Goal: Task Accomplishment & Management: Use online tool/utility

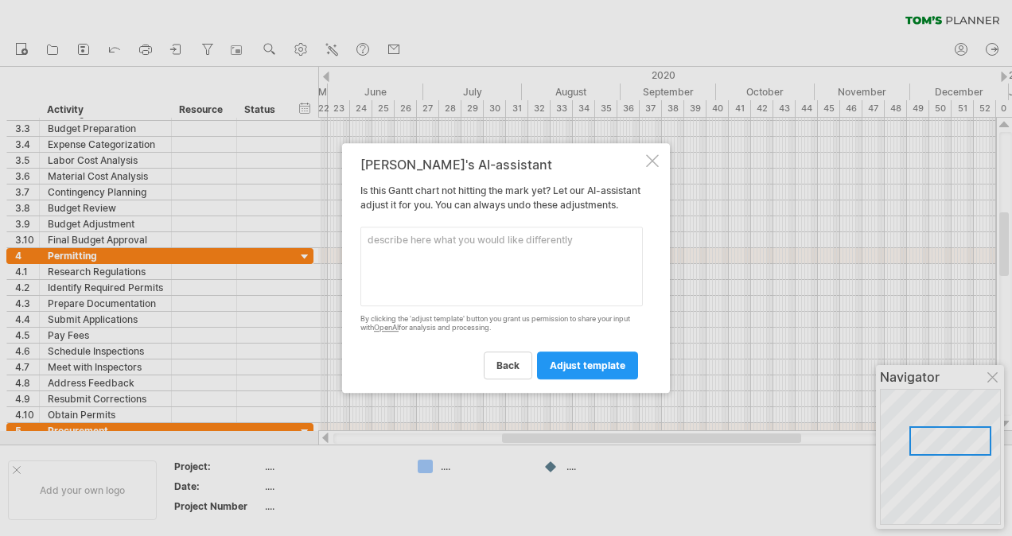
click at [463, 283] on textarea at bounding box center [502, 267] width 283 height 80
click at [481, 247] on textarea at bounding box center [502, 267] width 283 height 80
paste textarea "SITE ESTABLISHMENT Temp fence Temp power Porta-loo Signage Asset protection Was…"
click at [368, 244] on textarea at bounding box center [502, 267] width 283 height 80
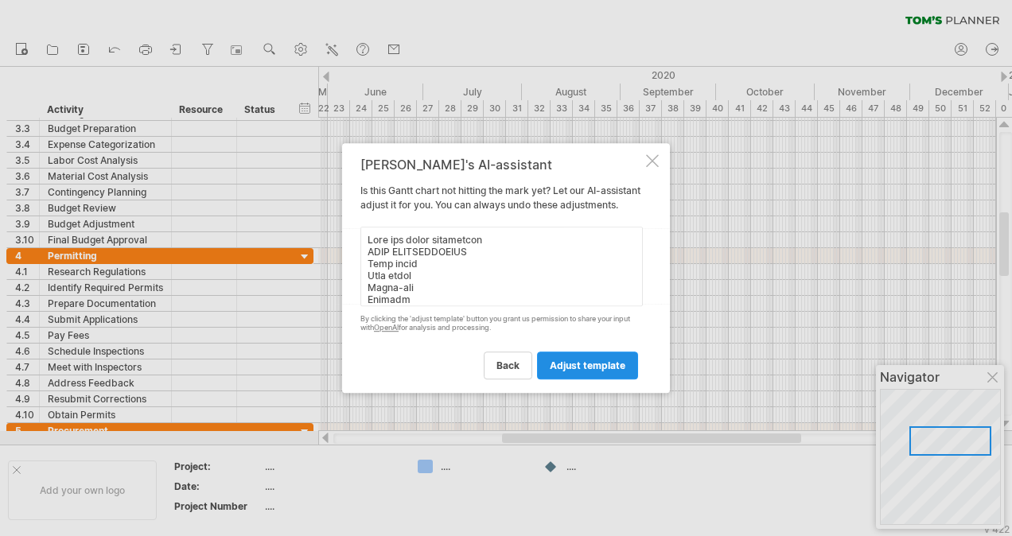
type textarea "Only use these activities SITE ESTABLISHMENT Temp fence Temp power Porta-loo Si…"
click at [586, 372] on span "adjust template" at bounding box center [588, 366] width 76 height 12
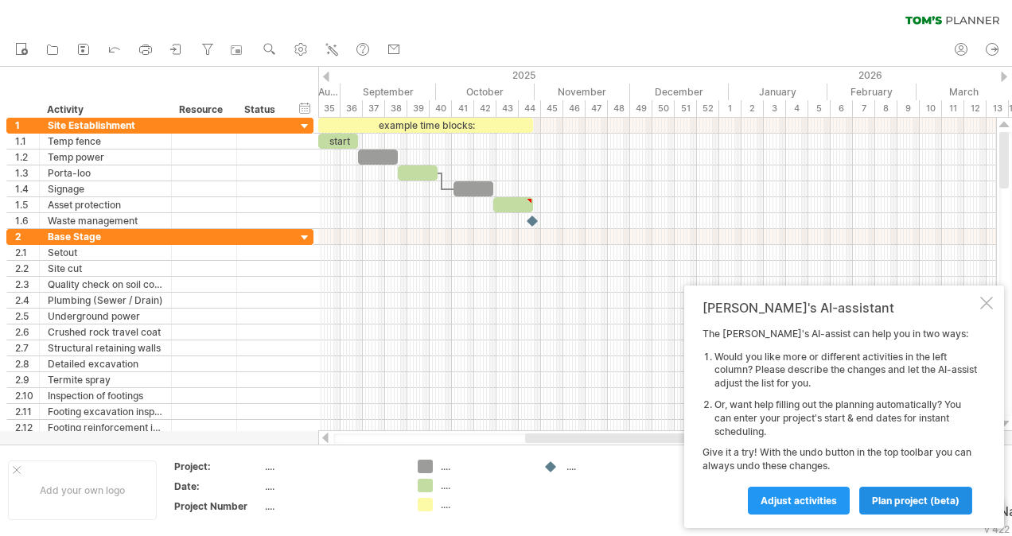
click at [899, 501] on span "plan project (beta)" at bounding box center [916, 501] width 88 height 12
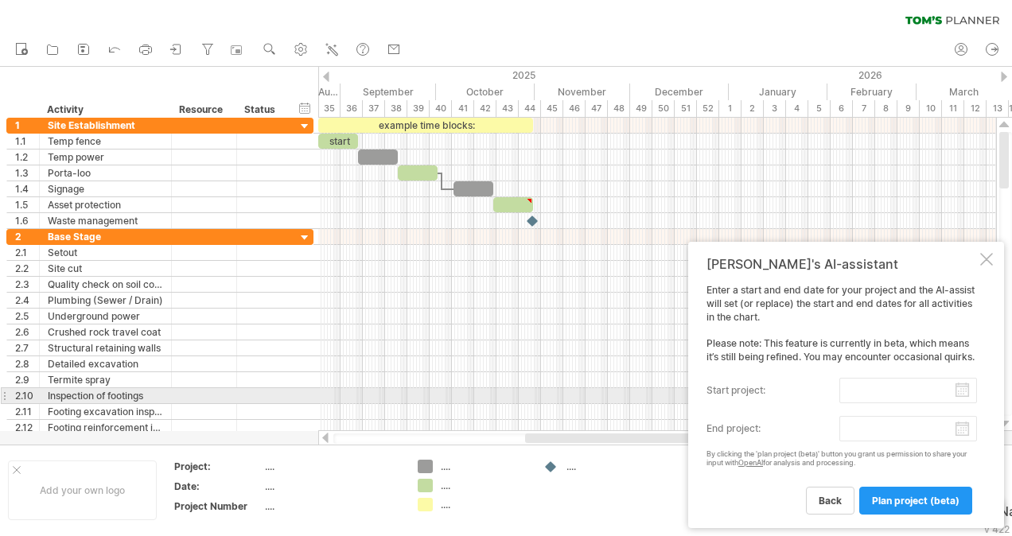
click at [866, 398] on body "progress(100%) Trying to reach [DOMAIN_NAME] Connected again... 0% clear filter…" at bounding box center [506, 270] width 1012 height 540
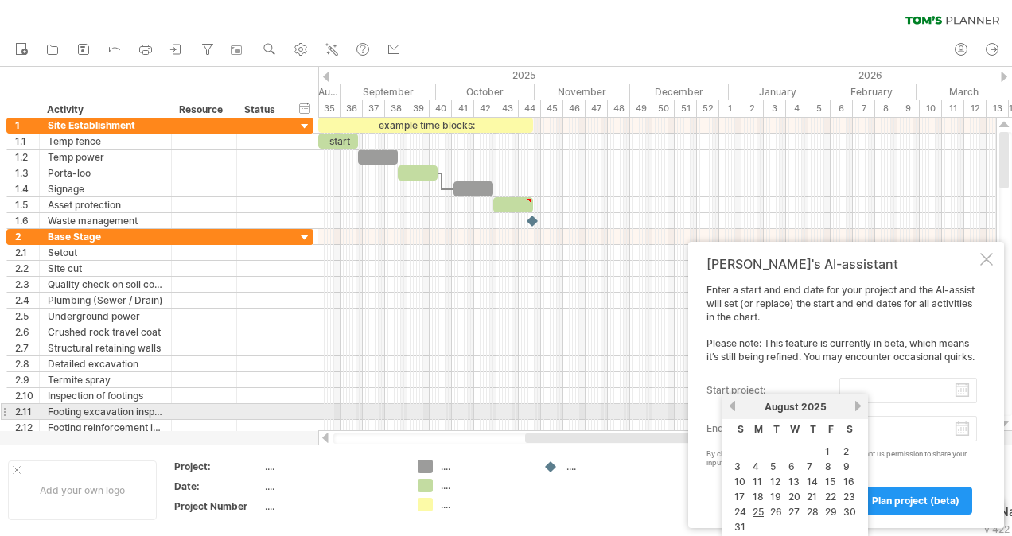
click at [735, 405] on link "previous" at bounding box center [733, 406] width 12 height 12
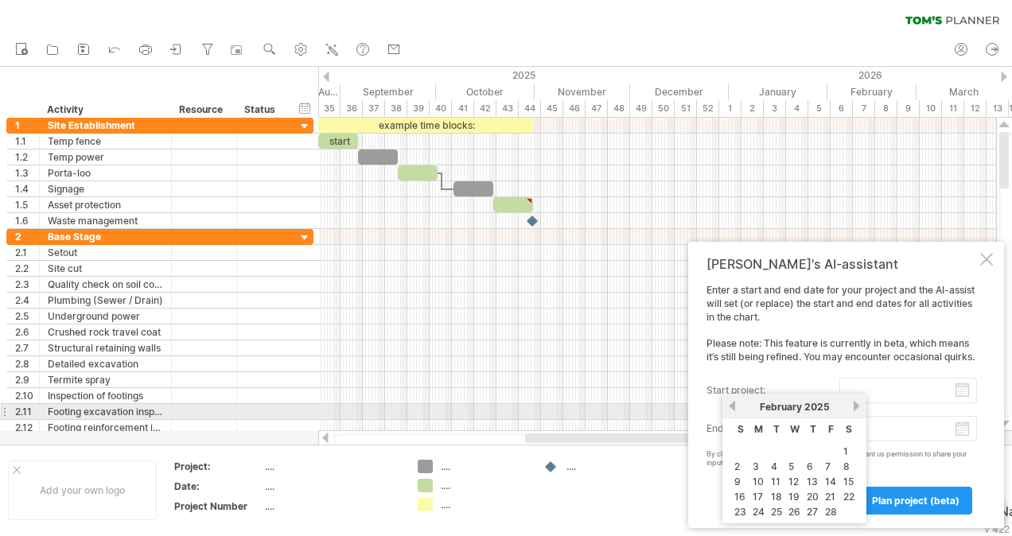
click at [735, 405] on link "previous" at bounding box center [733, 406] width 12 height 12
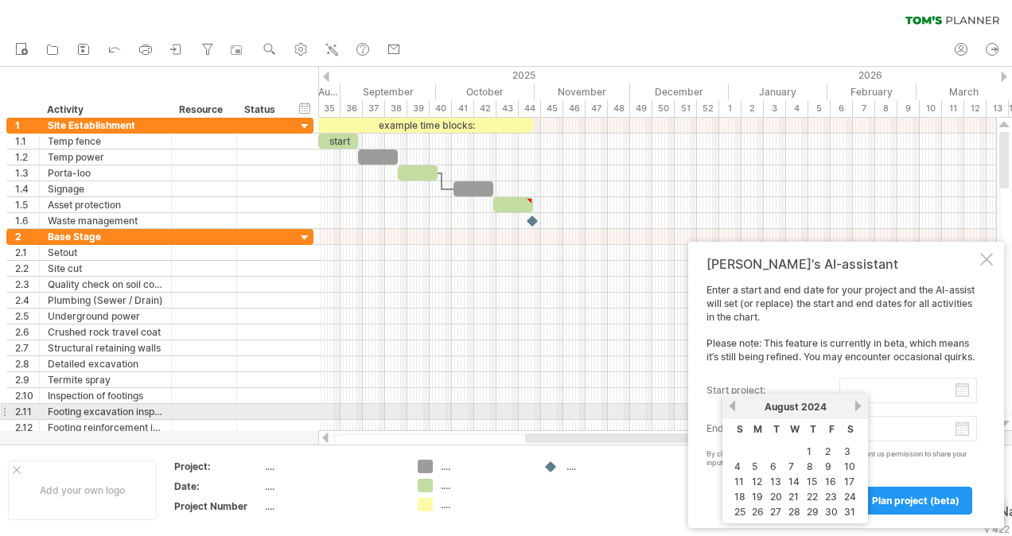
click at [735, 405] on link "previous" at bounding box center [733, 406] width 12 height 12
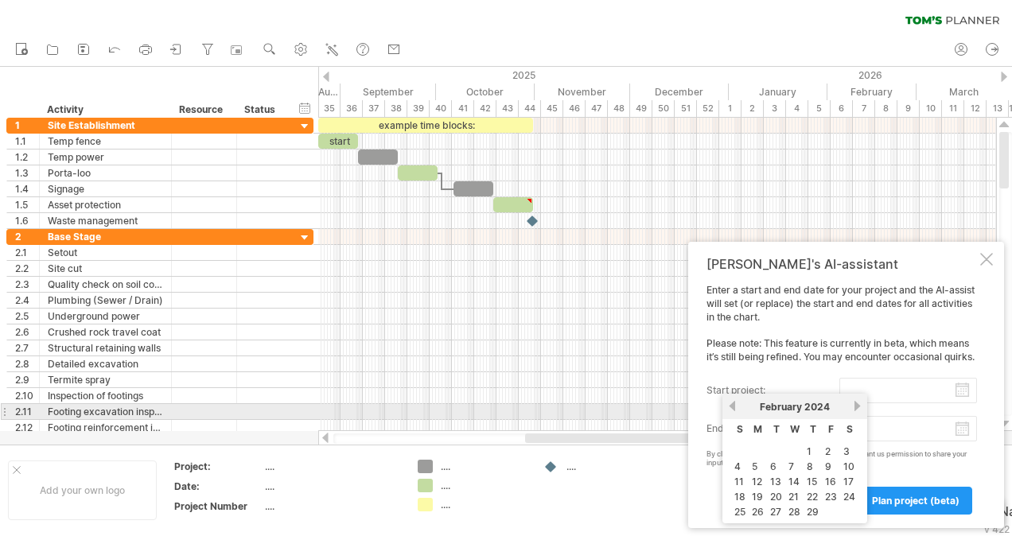
click at [735, 405] on link "previous" at bounding box center [733, 406] width 12 height 12
click at [734, 405] on link "previous" at bounding box center [733, 406] width 12 height 12
click at [735, 405] on link "previous" at bounding box center [733, 406] width 12 height 12
click at [737, 404] on link "previous" at bounding box center [733, 406] width 12 height 12
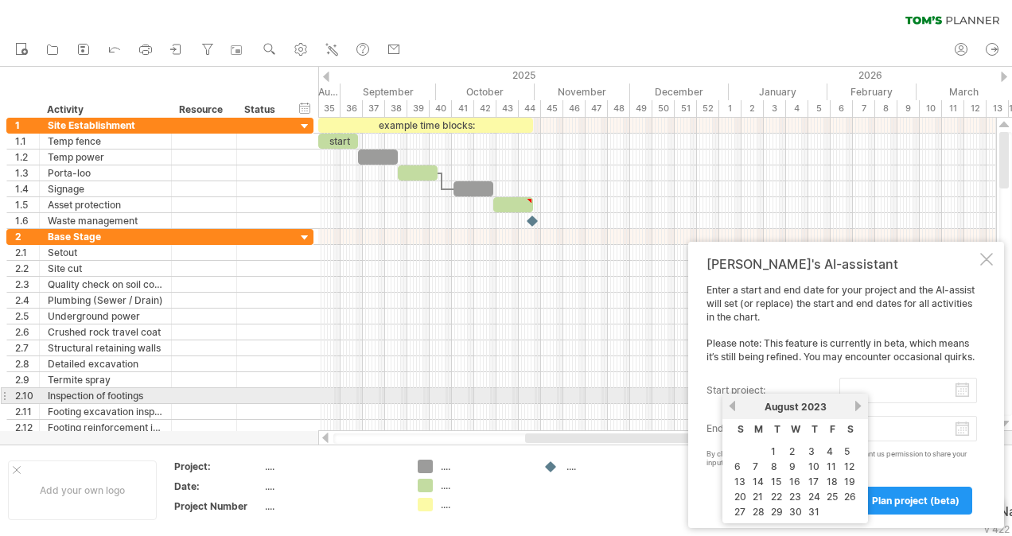
click at [739, 403] on div "[DATE]" at bounding box center [795, 407] width 115 height 12
click at [734, 404] on link "previous" at bounding box center [733, 406] width 12 height 12
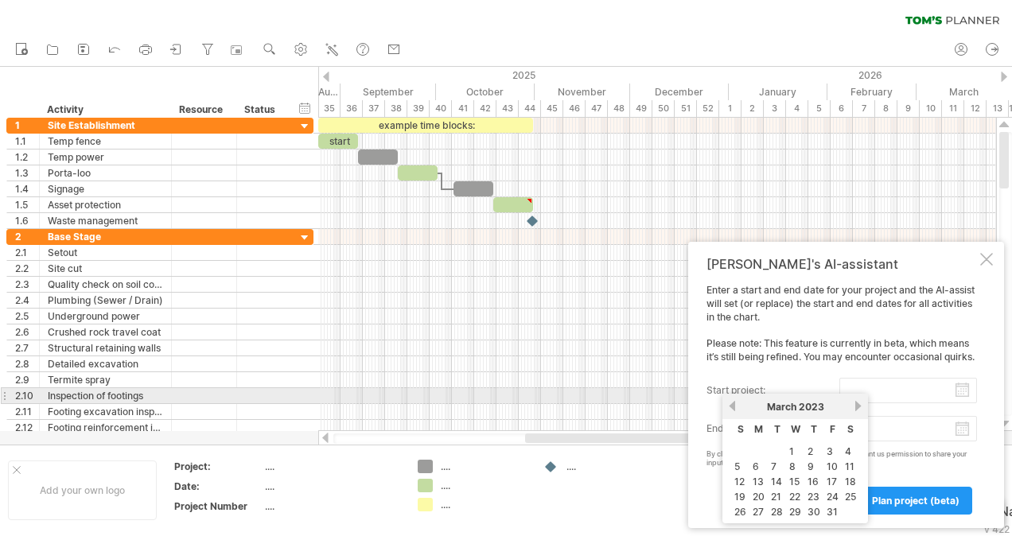
click at [734, 404] on link "previous" at bounding box center [733, 406] width 12 height 12
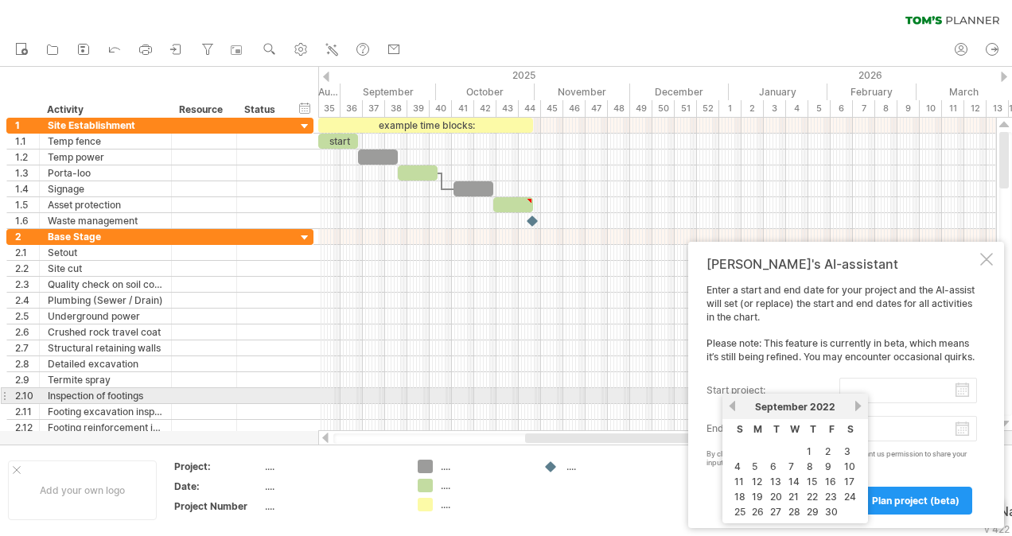
click at [734, 404] on link "previous" at bounding box center [733, 406] width 12 height 12
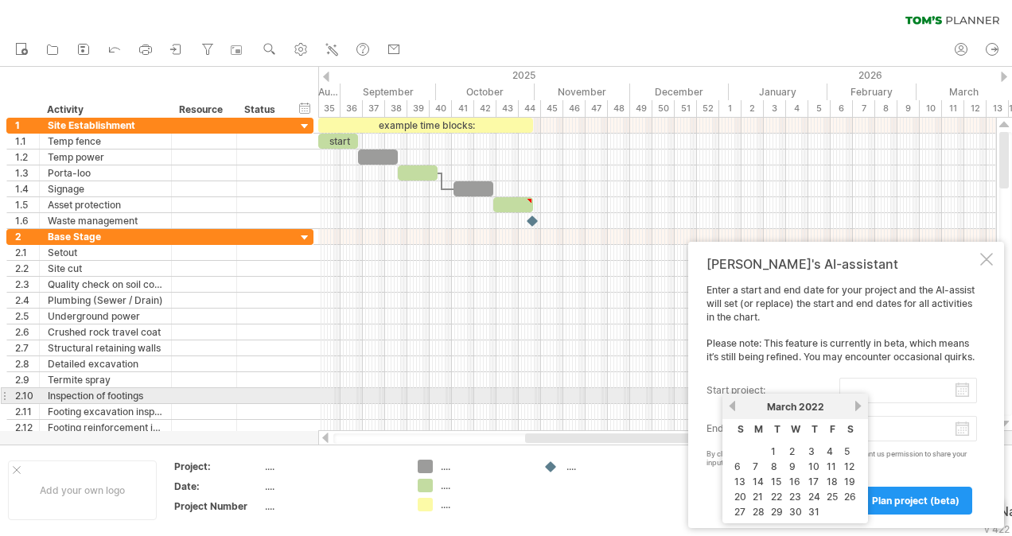
click at [734, 404] on link "previous" at bounding box center [733, 406] width 12 height 12
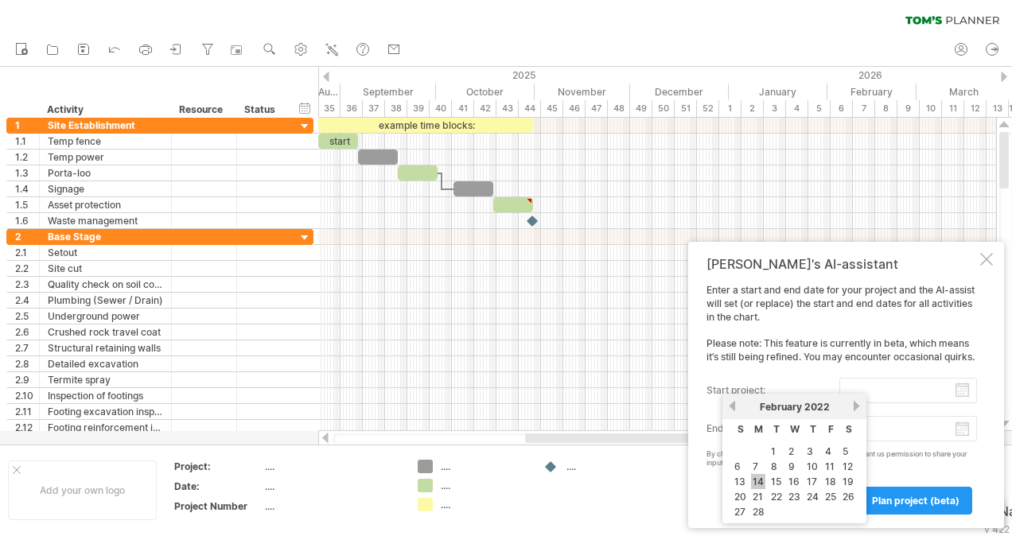
click at [755, 482] on link "14" at bounding box center [758, 481] width 14 height 15
type input "********"
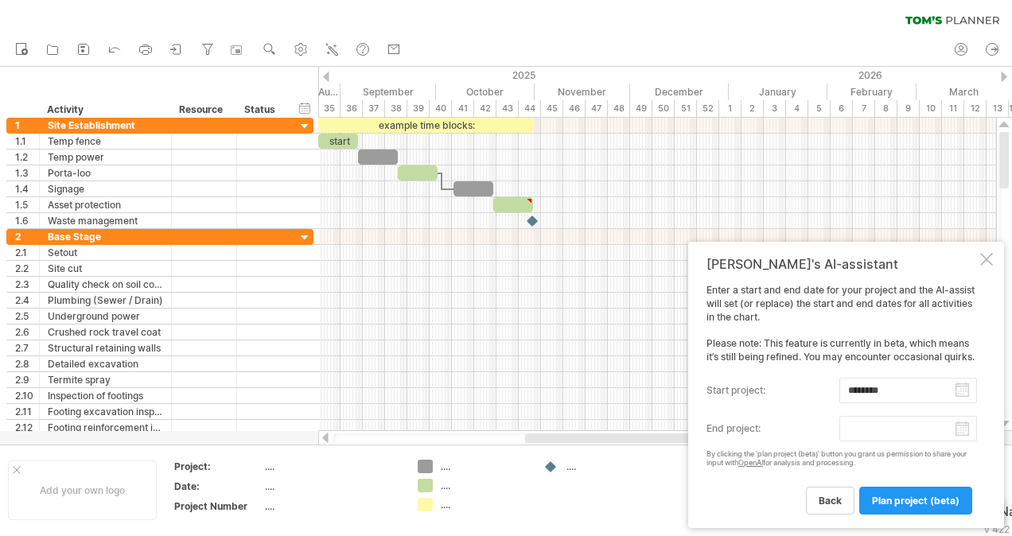
click at [863, 422] on input "end project:" at bounding box center [909, 428] width 138 height 25
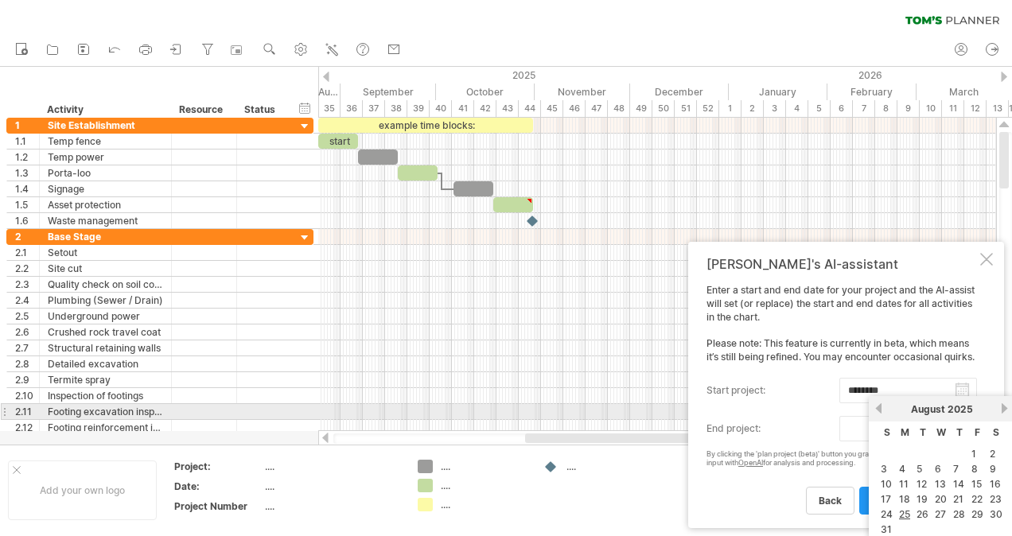
click at [918, 407] on span "August" at bounding box center [928, 410] width 34 height 12
click at [930, 412] on span "August" at bounding box center [928, 410] width 34 height 12
click at [938, 411] on span "August" at bounding box center [928, 410] width 34 height 12
click at [880, 408] on link "previous" at bounding box center [879, 409] width 12 height 12
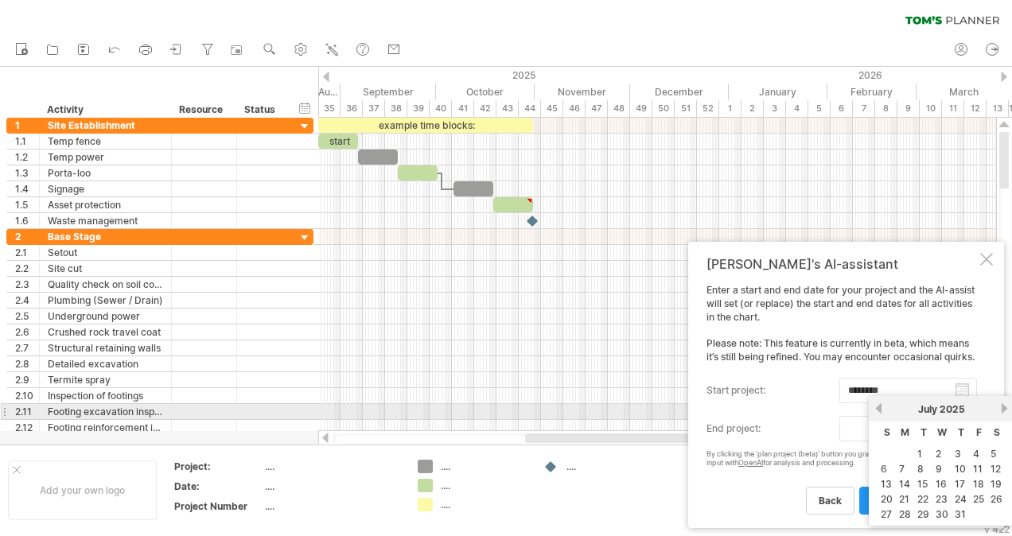
click at [880, 408] on link "previous" at bounding box center [879, 409] width 12 height 12
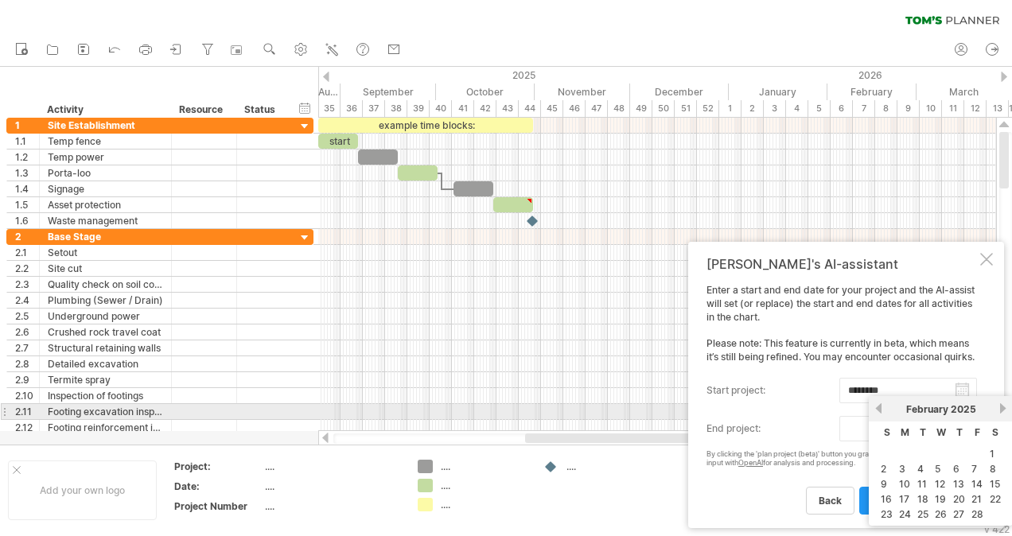
click at [880, 408] on link "previous" at bounding box center [879, 409] width 12 height 12
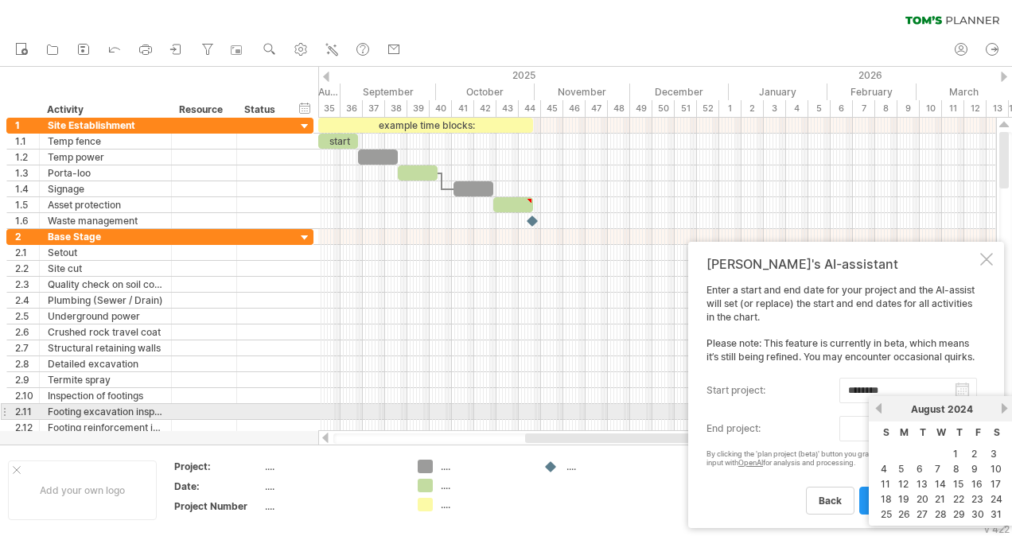
click at [880, 408] on link "previous" at bounding box center [879, 409] width 12 height 12
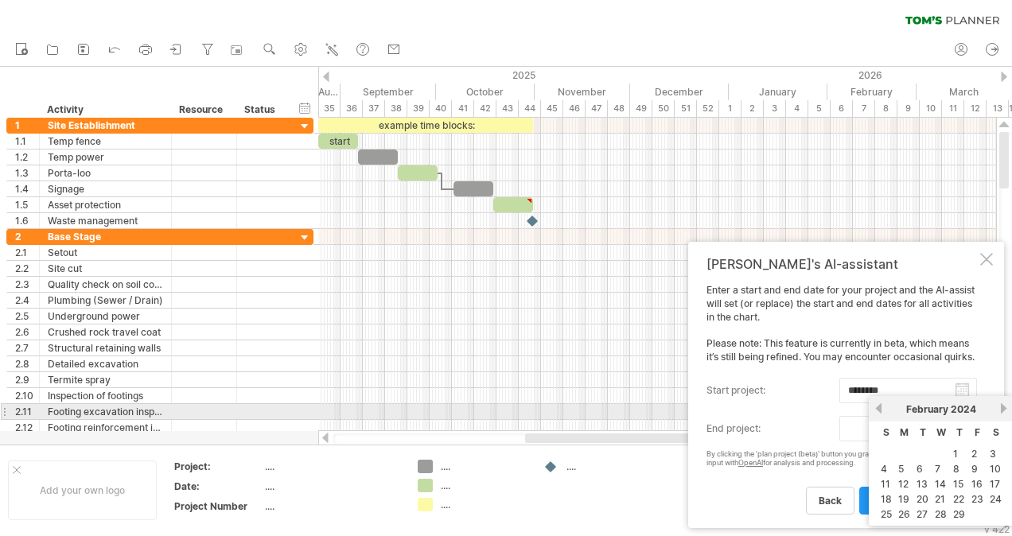
click at [880, 408] on link "previous" at bounding box center [879, 409] width 12 height 12
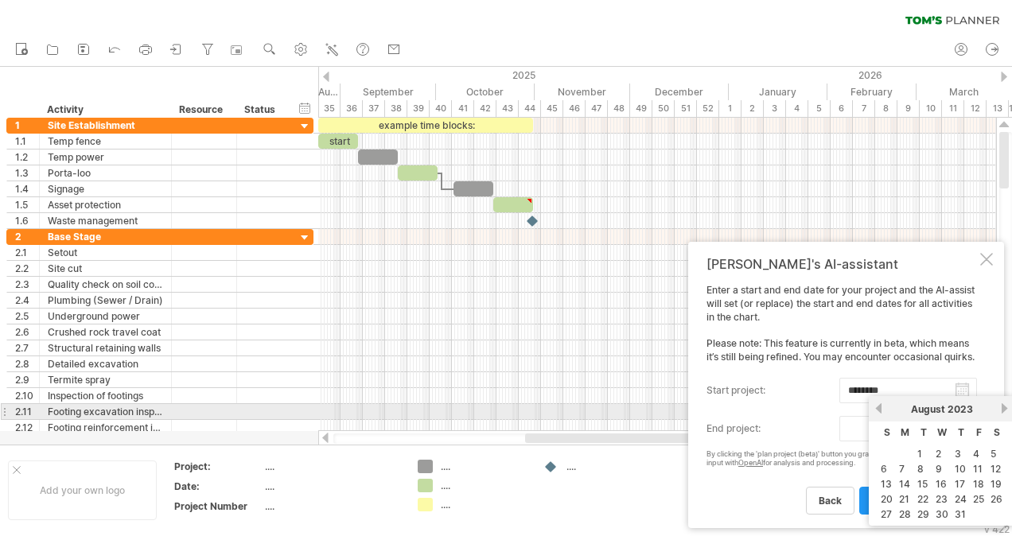
click at [880, 408] on link "previous" at bounding box center [879, 409] width 12 height 12
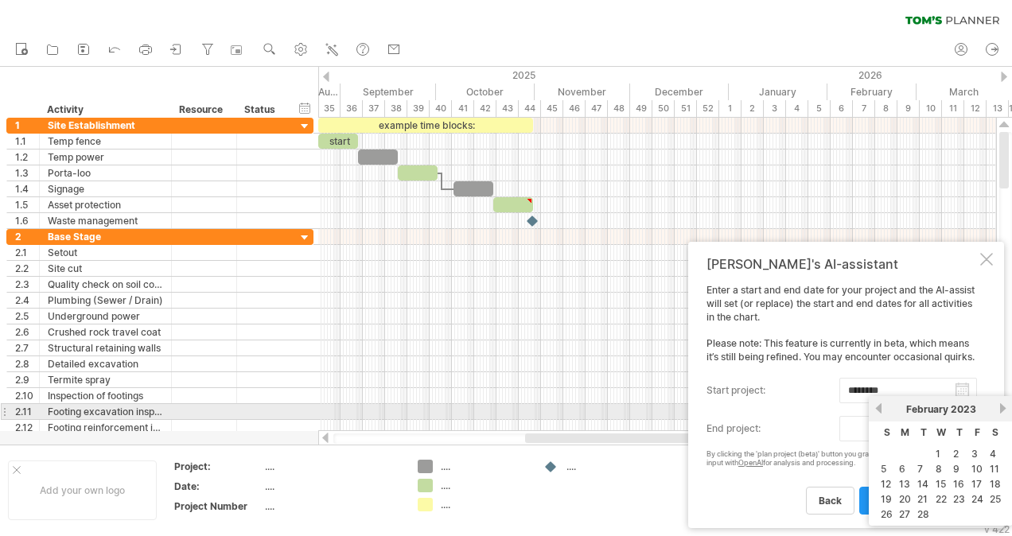
click at [880, 408] on link "previous" at bounding box center [879, 409] width 12 height 12
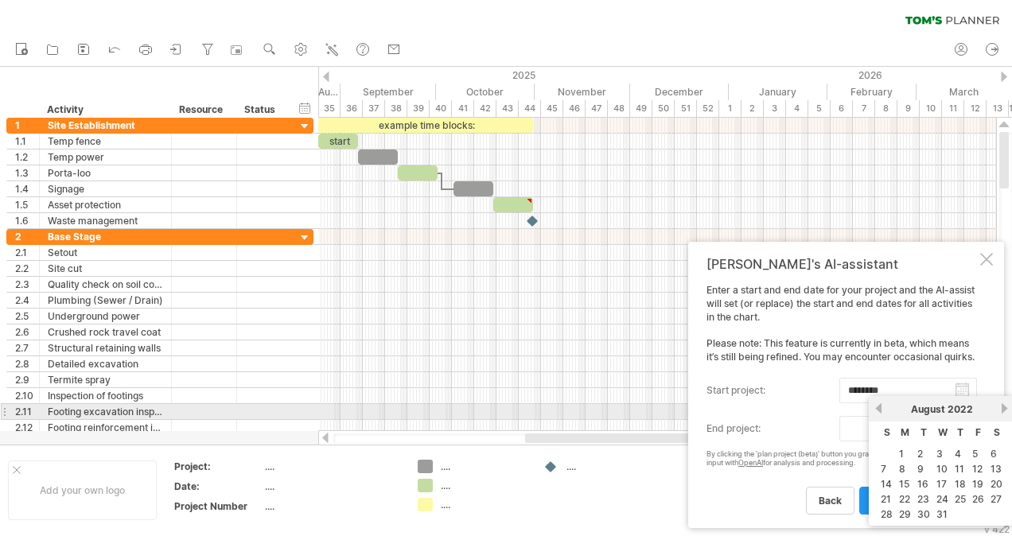
click at [880, 408] on link "previous" at bounding box center [879, 409] width 12 height 12
click at [1001, 408] on link "next" at bounding box center [1005, 409] width 12 height 12
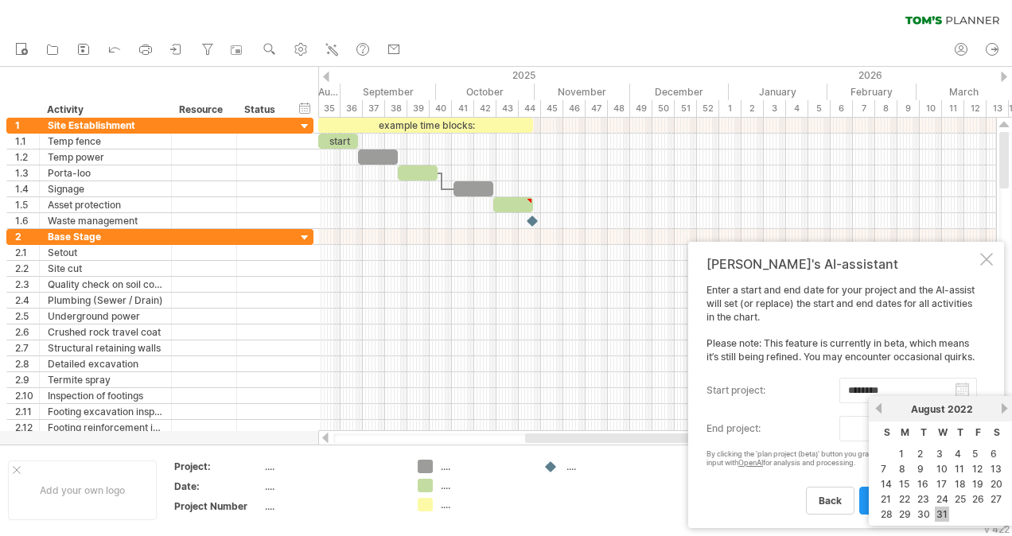
click at [938, 508] on link "31" at bounding box center [942, 514] width 14 height 15
type input "********"
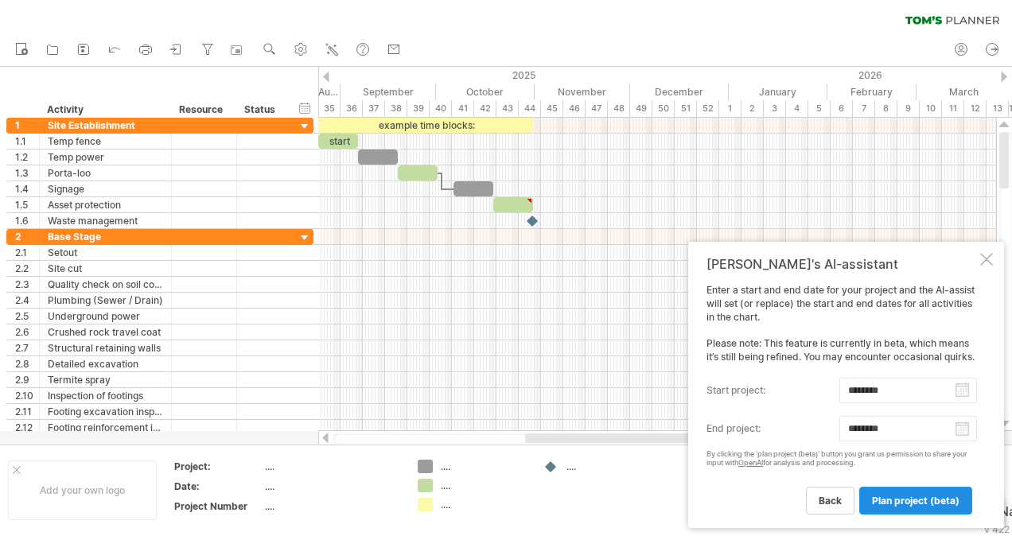
click at [923, 501] on span "plan project (beta)" at bounding box center [916, 501] width 88 height 12
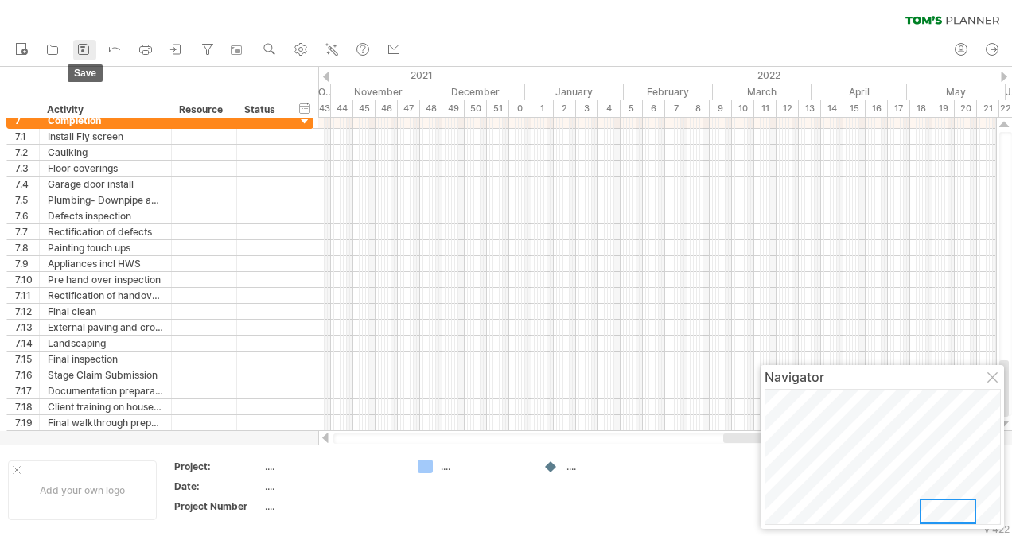
click at [87, 49] on icon at bounding box center [84, 49] width 16 height 16
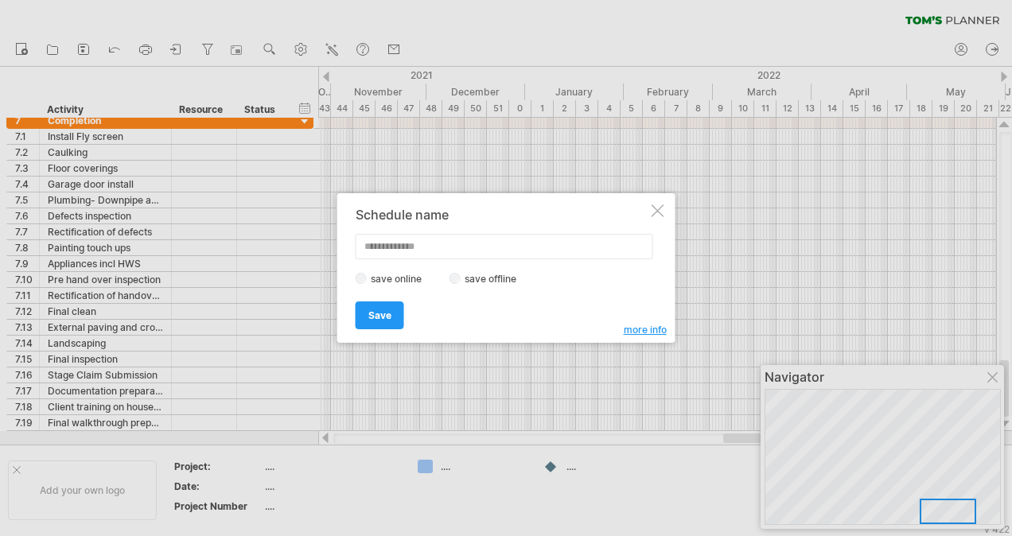
click at [654, 204] on div "Schedule name save online save offline more info Save Save Save schedules onlin…" at bounding box center [506, 268] width 338 height 150
click at [657, 210] on div at bounding box center [658, 211] width 13 height 13
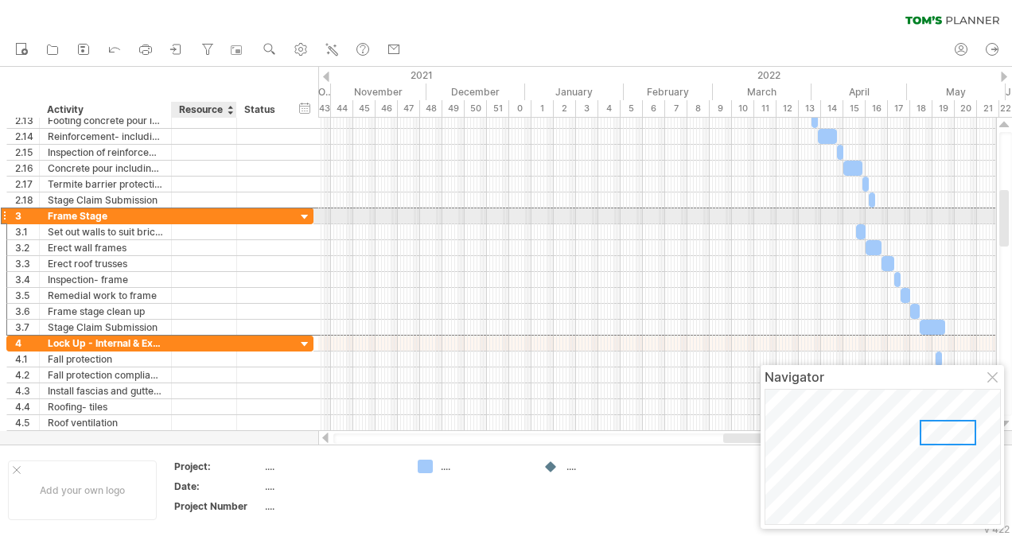
click at [205, 215] on div at bounding box center [204, 216] width 49 height 15
click at [304, 213] on div at bounding box center [305, 217] width 15 height 15
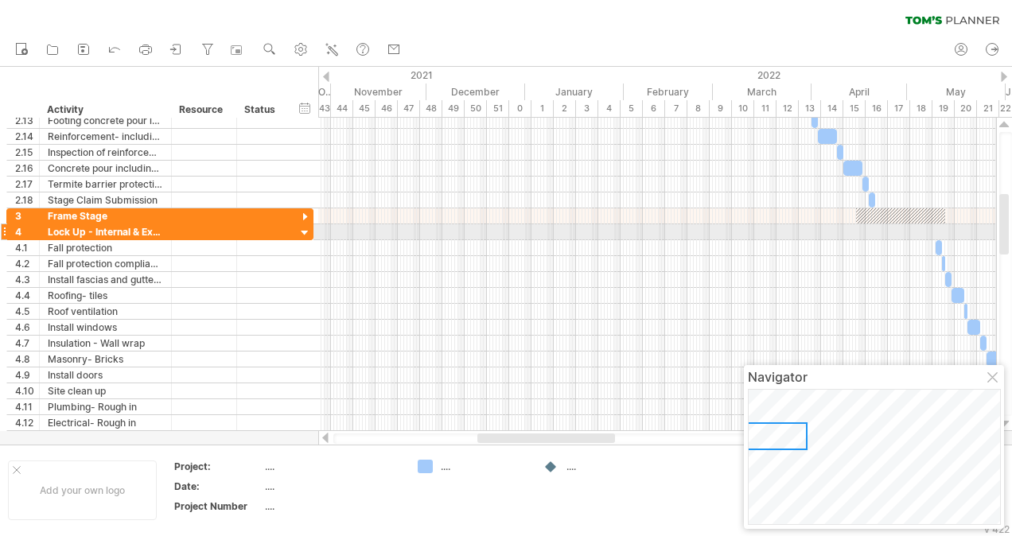
click at [302, 228] on div at bounding box center [305, 233] width 15 height 15
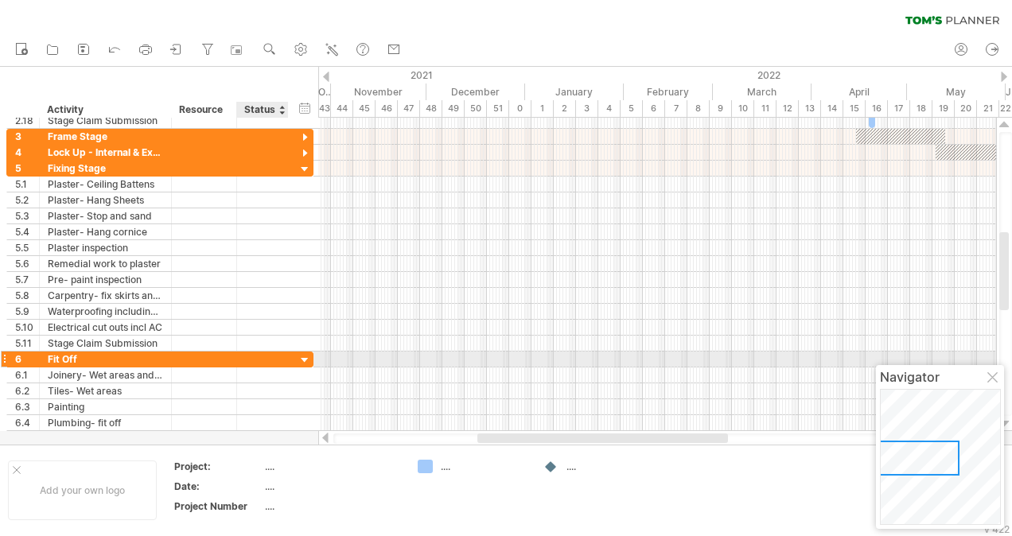
click at [306, 357] on div at bounding box center [305, 360] width 15 height 15
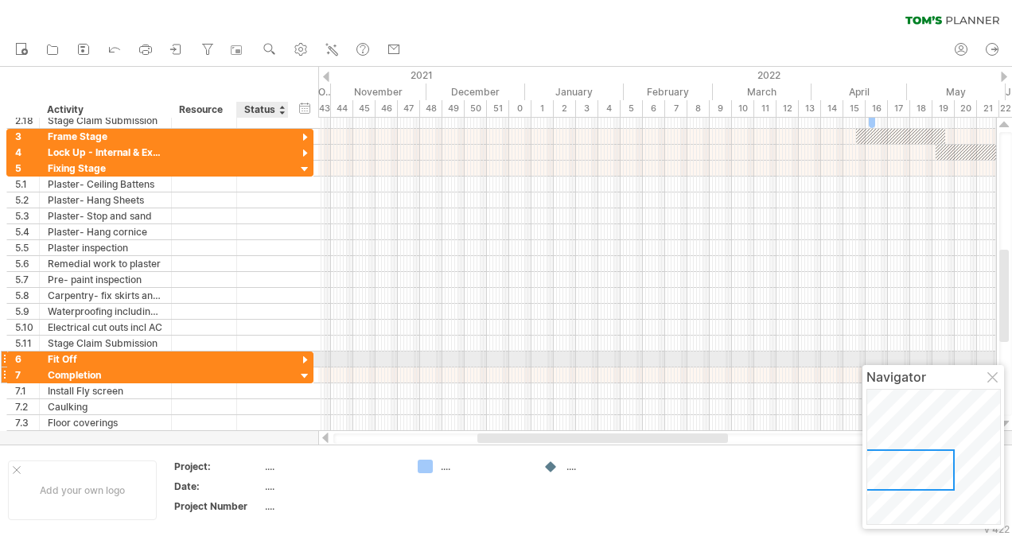
click at [307, 369] on div at bounding box center [305, 376] width 15 height 15
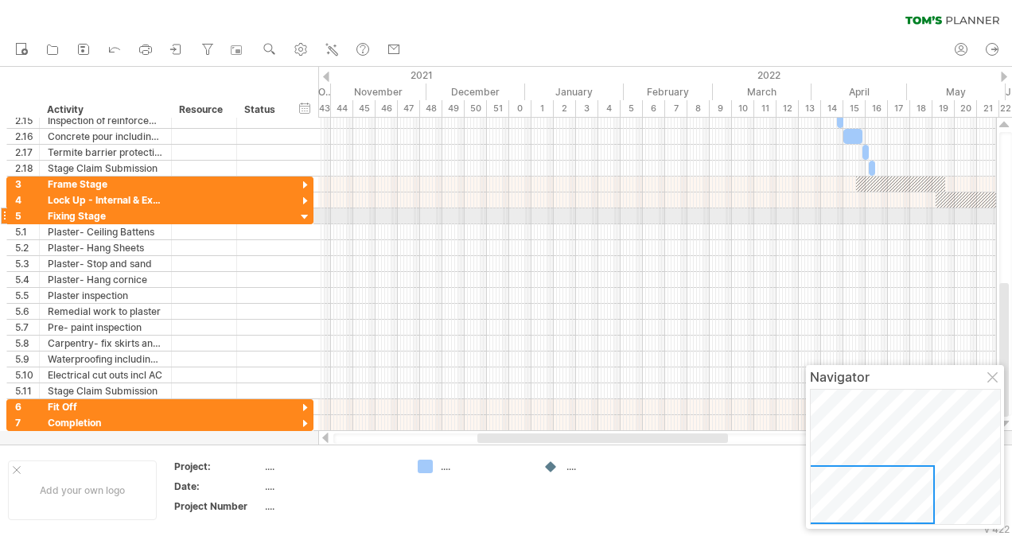
click at [306, 210] on div at bounding box center [305, 217] width 15 height 15
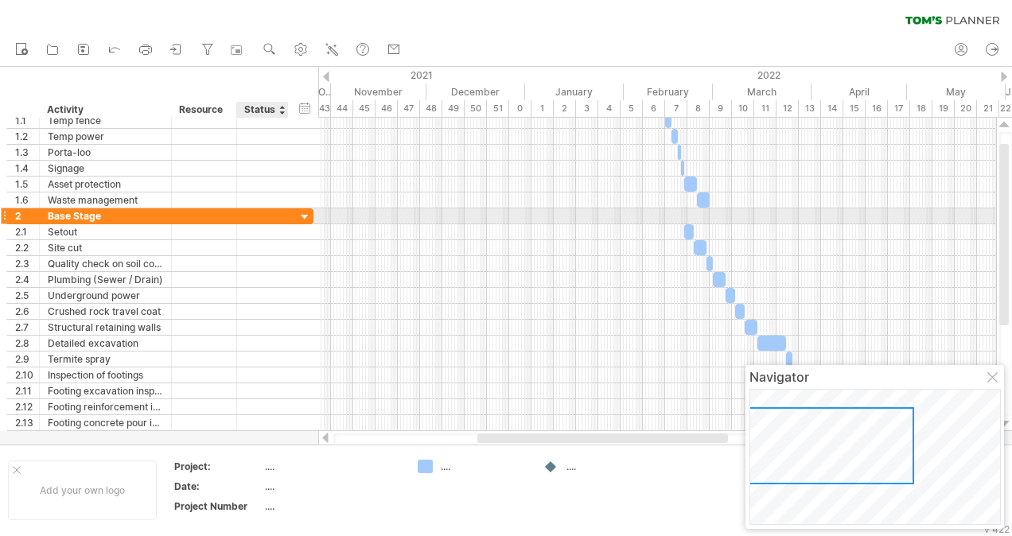
click at [304, 215] on div at bounding box center [305, 217] width 15 height 15
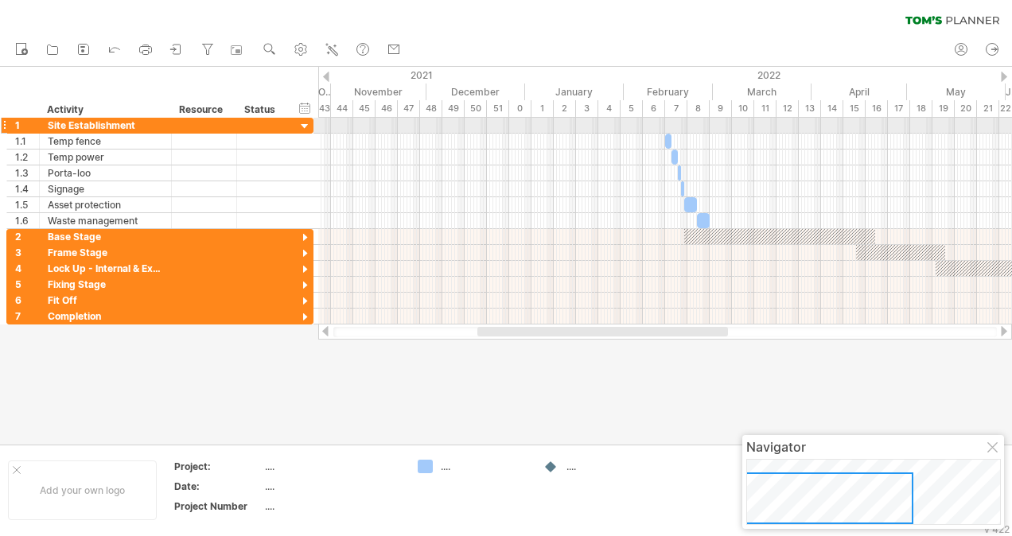
click at [306, 128] on div at bounding box center [305, 126] width 15 height 15
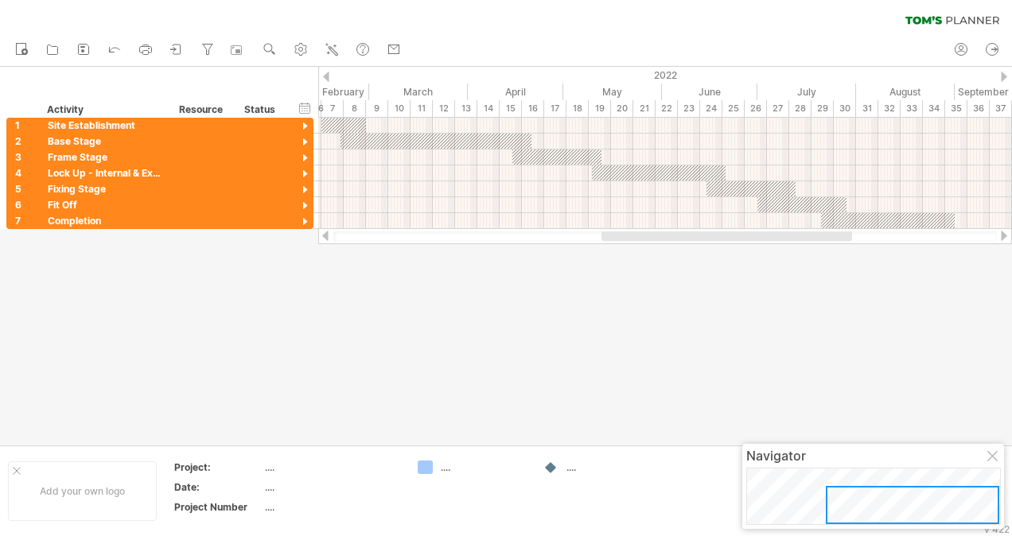
drag, startPoint x: 628, startPoint y: 237, endPoint x: 752, endPoint y: 237, distance: 124.2
click at [752, 237] on div at bounding box center [727, 237] width 251 height 10
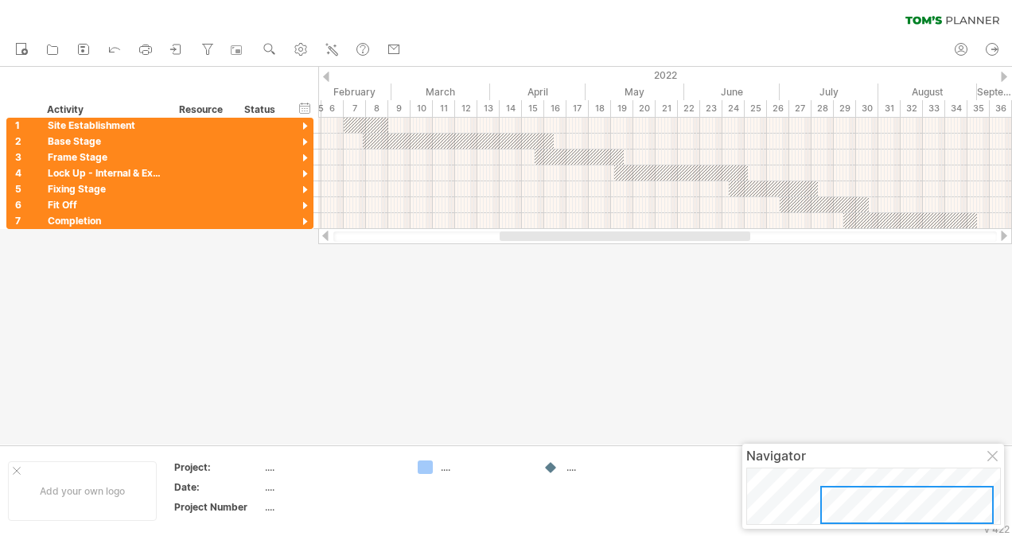
drag, startPoint x: 580, startPoint y: 234, endPoint x: 570, endPoint y: 236, distance: 10.5
click at [570, 236] on div at bounding box center [625, 237] width 251 height 10
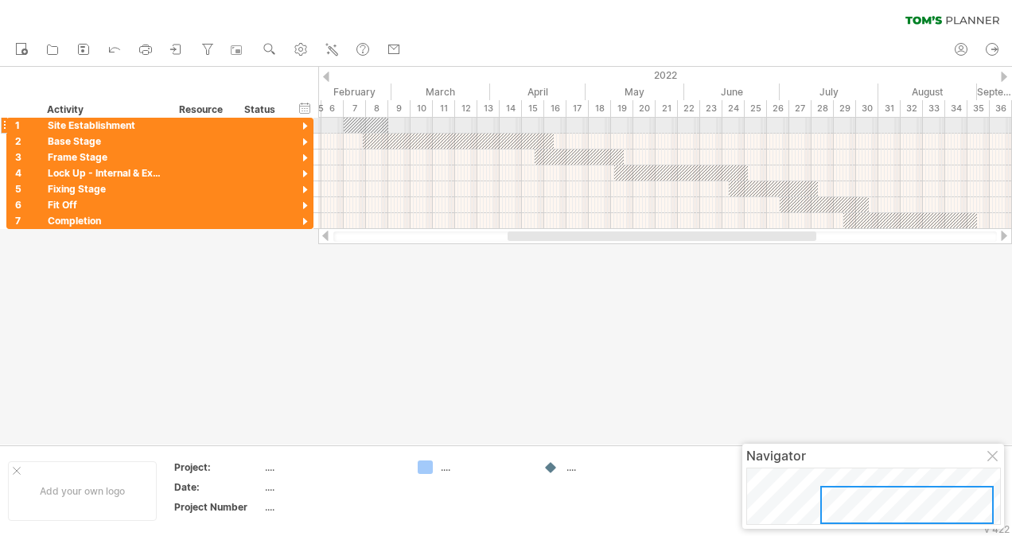
click at [357, 123] on div at bounding box center [366, 125] width 45 height 15
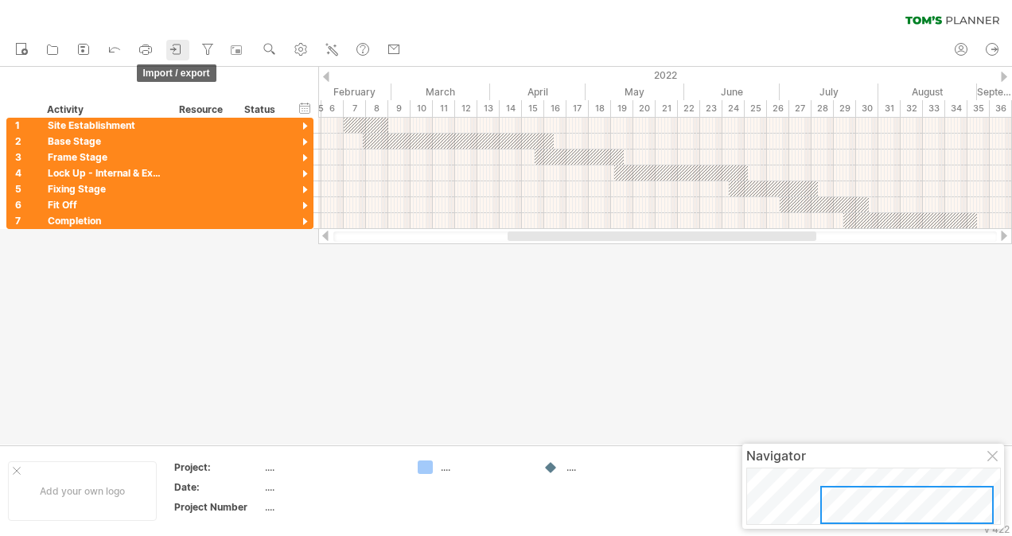
click at [178, 49] on icon at bounding box center [177, 49] width 16 height 16
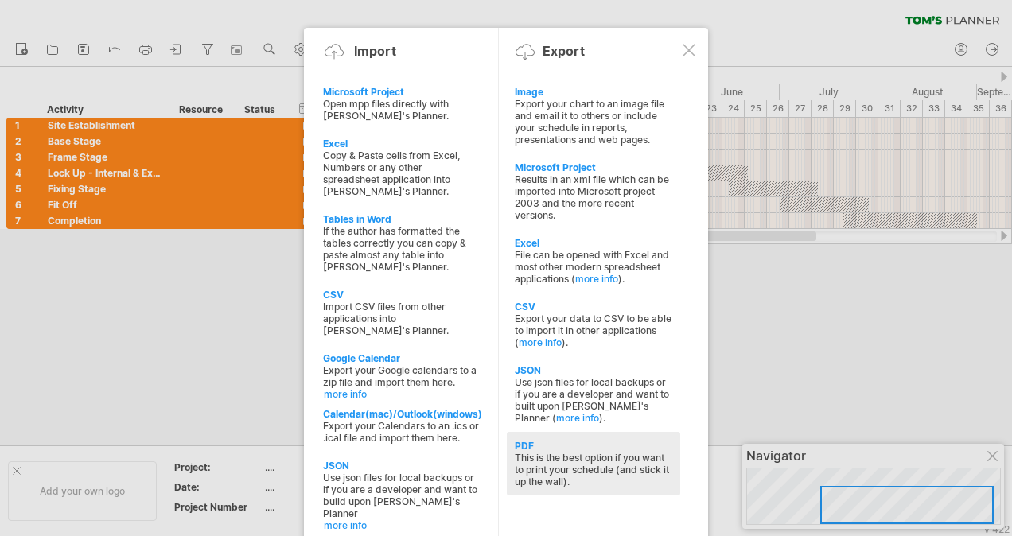
click at [564, 452] on div "This is the best option if you want to print your schedule (and stick it up the…" at bounding box center [594, 470] width 158 height 36
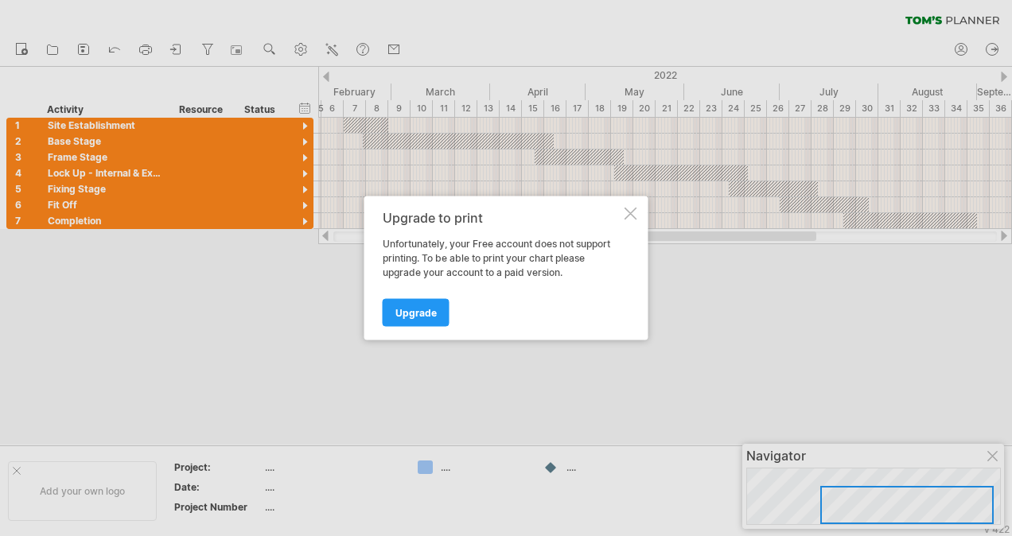
click at [630, 209] on div at bounding box center [631, 214] width 13 height 13
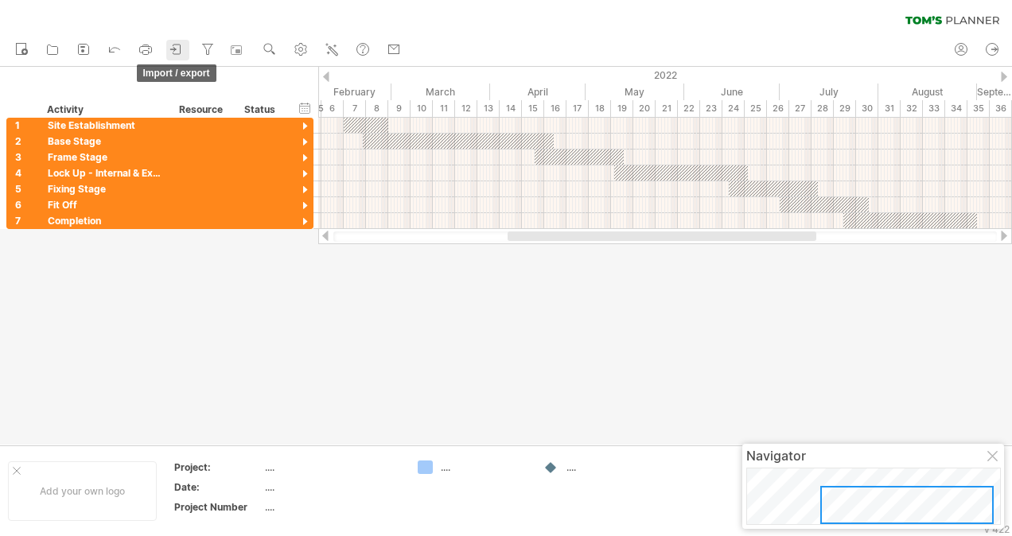
click at [180, 45] on icon at bounding box center [177, 49] width 16 height 16
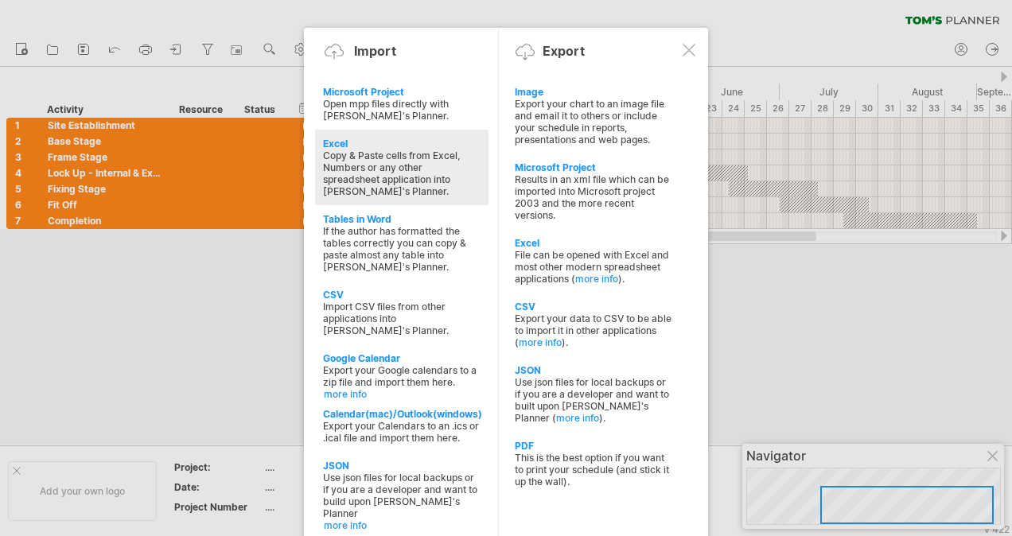
click at [390, 168] on div "Copy & Paste cells from Excel, Numbers or any other spreadsheet application int…" at bounding box center [402, 174] width 158 height 48
type textarea "**********"
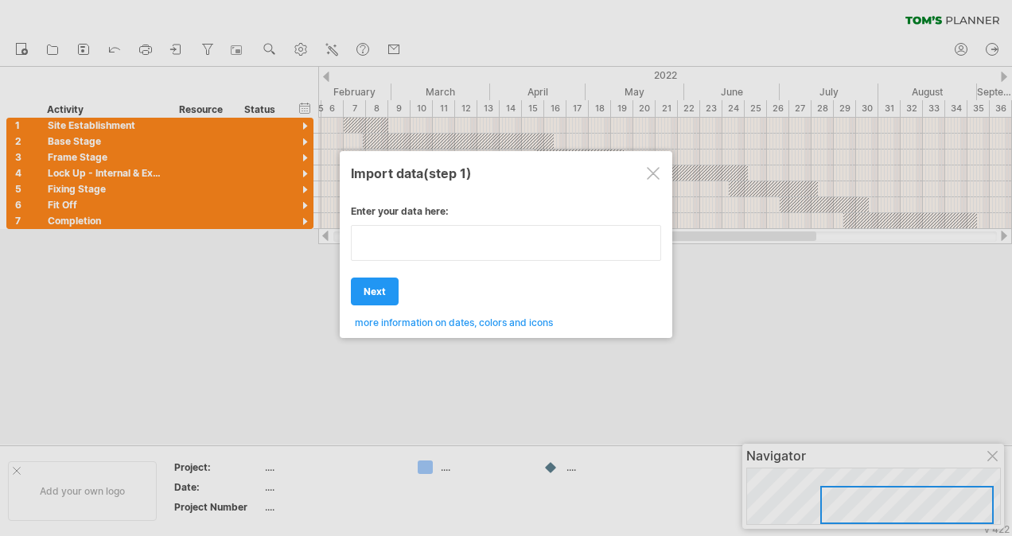
click at [442, 261] on div "Enter your data here: Your data: Weekend days ' mon tue Hide weekend days" at bounding box center [506, 260] width 310 height 135
type textarea "**********"
click at [500, 270] on div "Enter your data here: Your data: Weekend days ' mon tue Hide weekend days" at bounding box center [506, 260] width 310 height 135
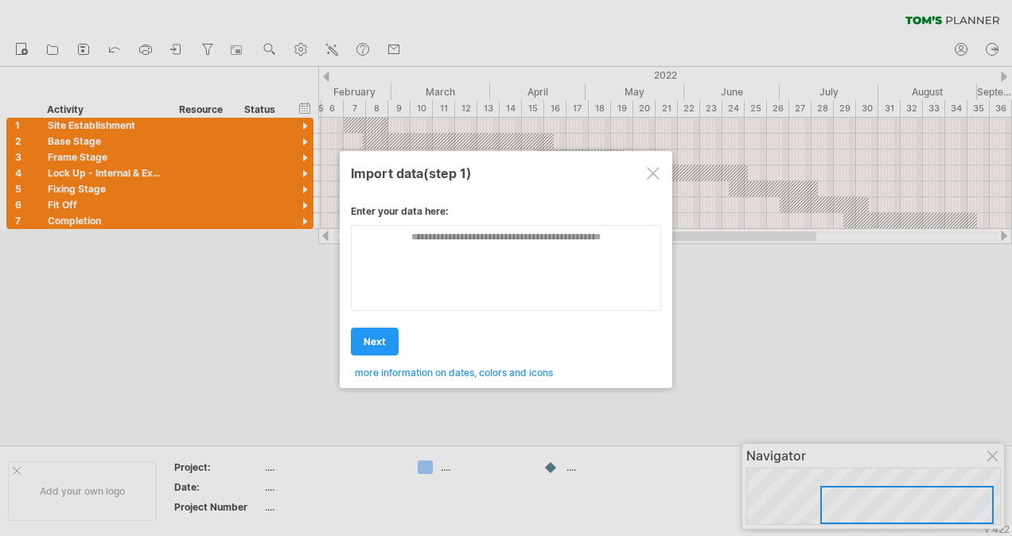
click at [651, 173] on div at bounding box center [653, 173] width 13 height 13
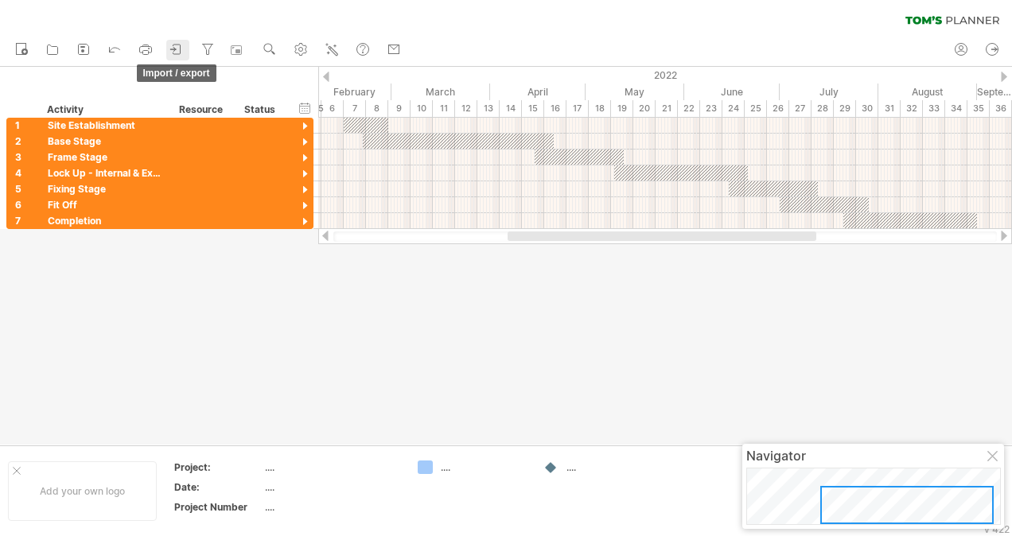
click at [169, 49] on link "import / export" at bounding box center [177, 50] width 23 height 21
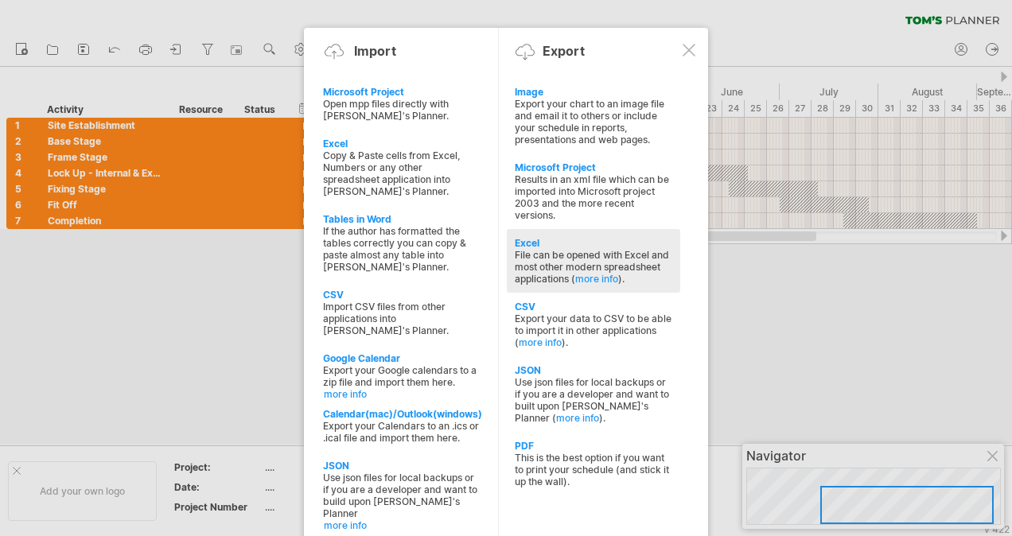
click at [580, 249] on div "File can be opened with Excel and most other modern spreadsheet applications ( …" at bounding box center [594, 267] width 158 height 36
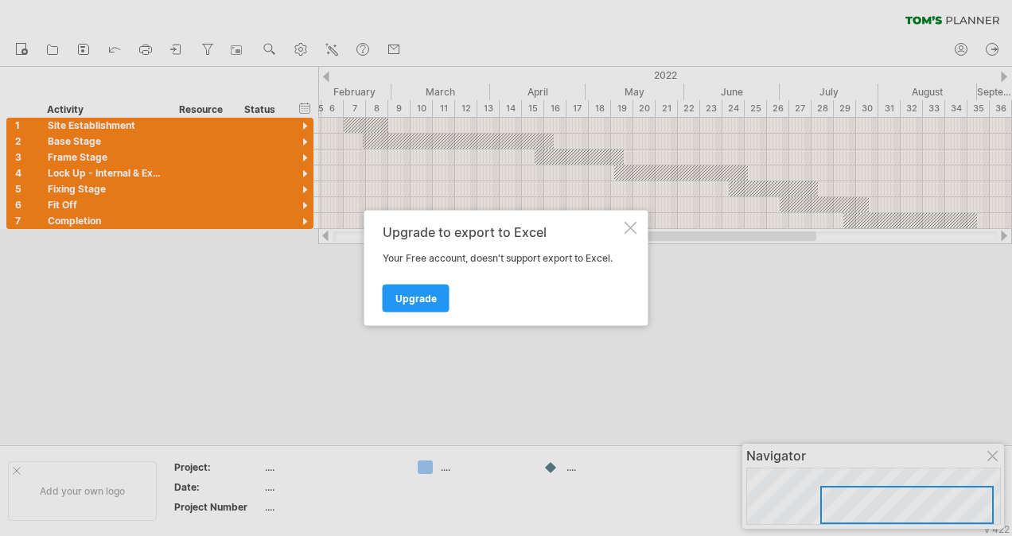
click at [629, 230] on div at bounding box center [631, 228] width 13 height 13
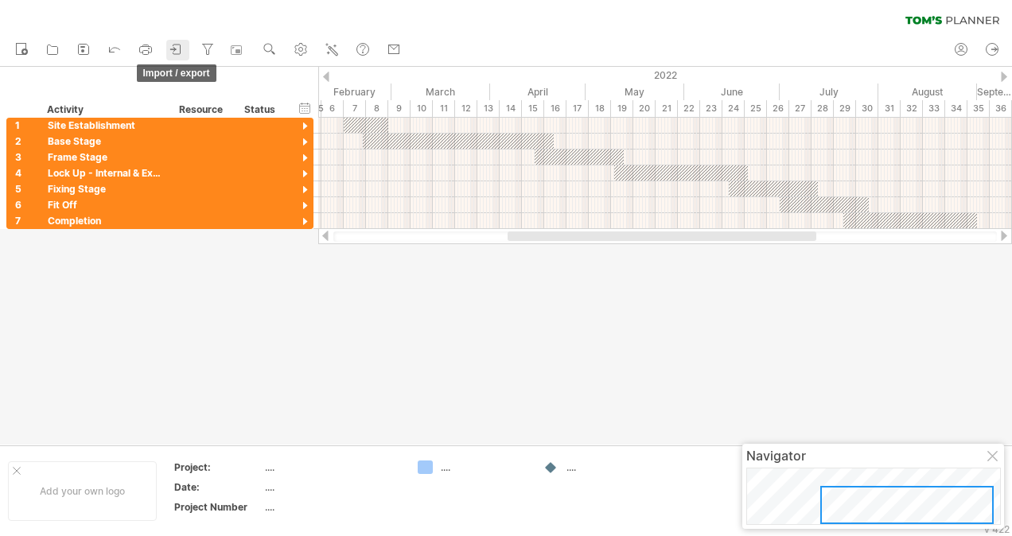
click at [184, 49] on icon at bounding box center [177, 49] width 16 height 16
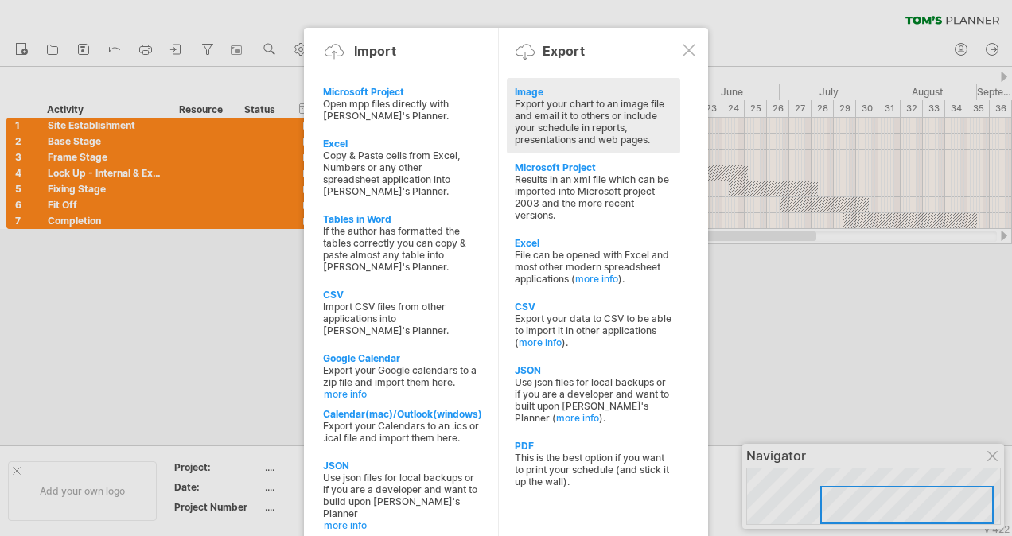
click at [564, 119] on div "Export your chart to an image file and email it to others or include your sched…" at bounding box center [594, 122] width 158 height 48
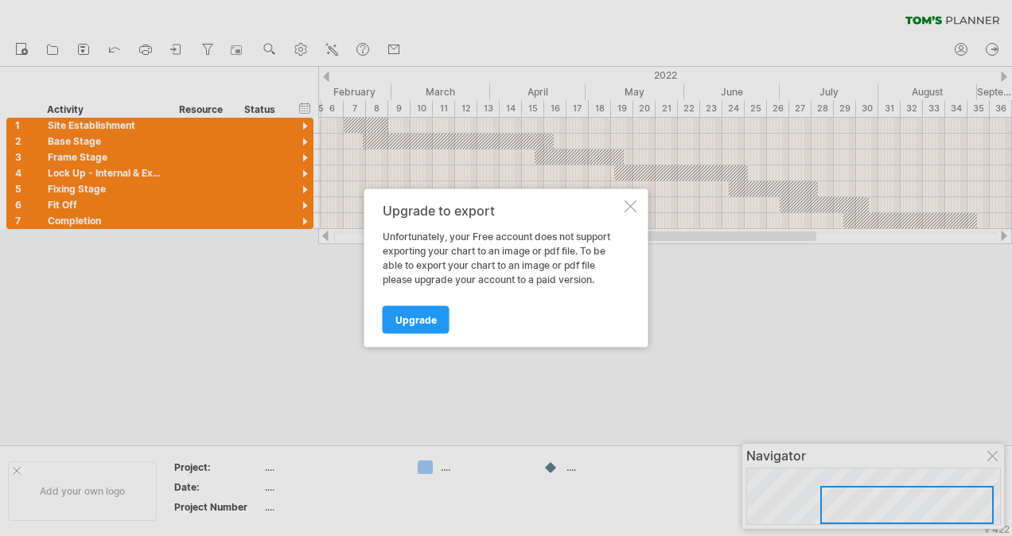
click at [626, 207] on div at bounding box center [631, 207] width 13 height 13
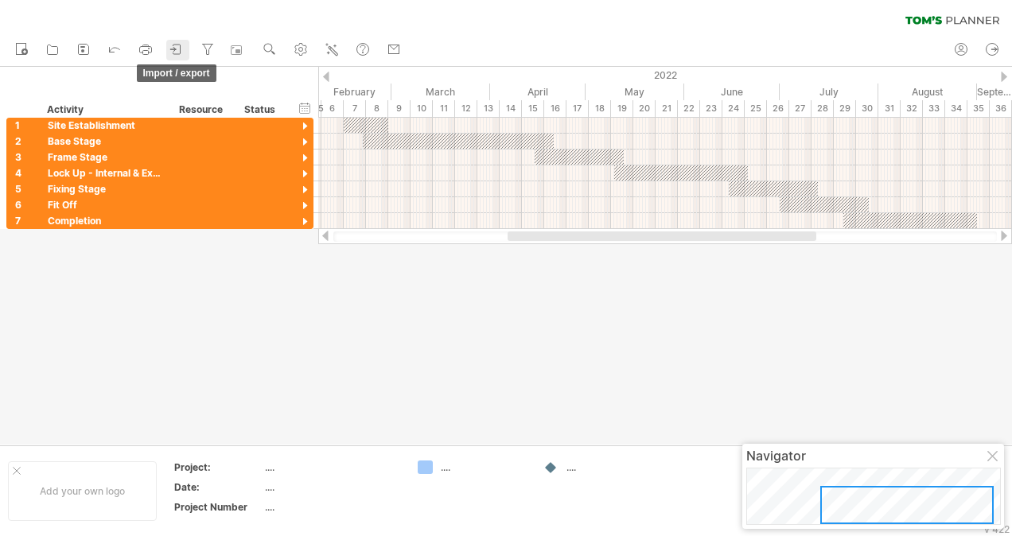
click at [181, 42] on icon at bounding box center [177, 49] width 16 height 16
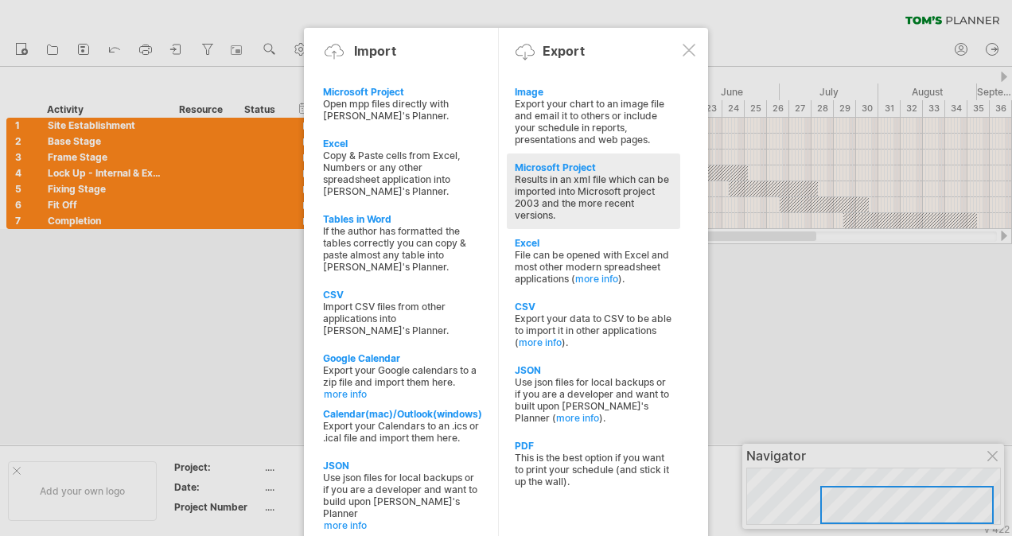
click at [558, 185] on div "Results in an xml file which can be imported into Microsoft project 2003 and th…" at bounding box center [594, 198] width 158 height 48
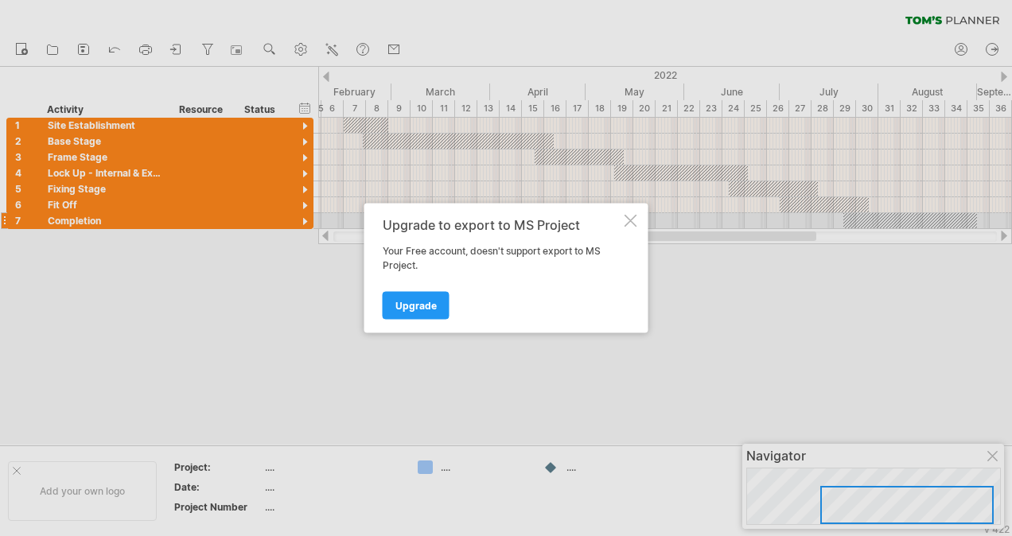
click at [626, 216] on div at bounding box center [631, 221] width 13 height 13
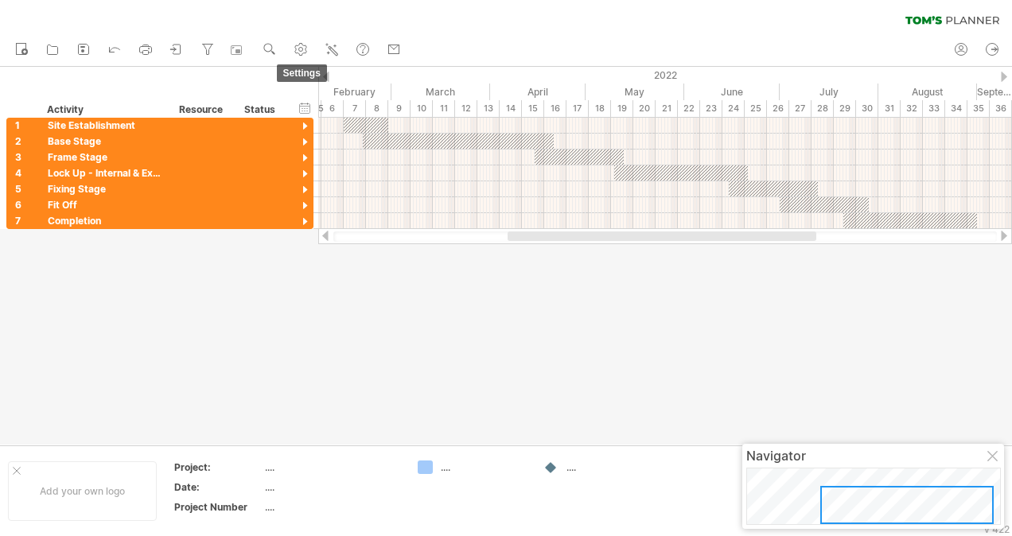
click at [300, 48] on g at bounding box center [301, 49] width 16 height 16
select select "*"
select select "**"
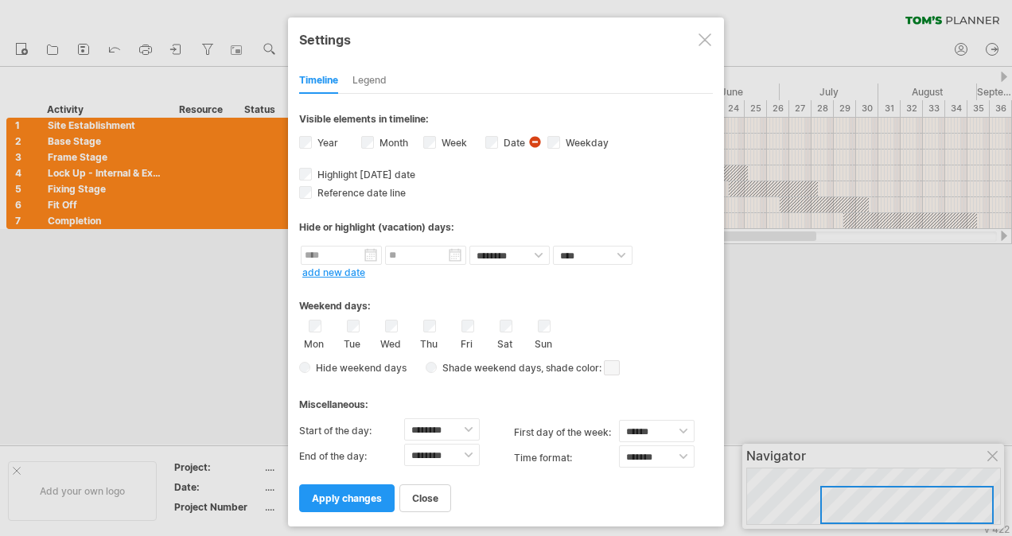
click at [618, 361] on span at bounding box center [612, 368] width 16 height 15
click at [741, 388] on span at bounding box center [747, 386] width 13 height 13
click at [344, 493] on span "apply changes" at bounding box center [347, 499] width 70 height 12
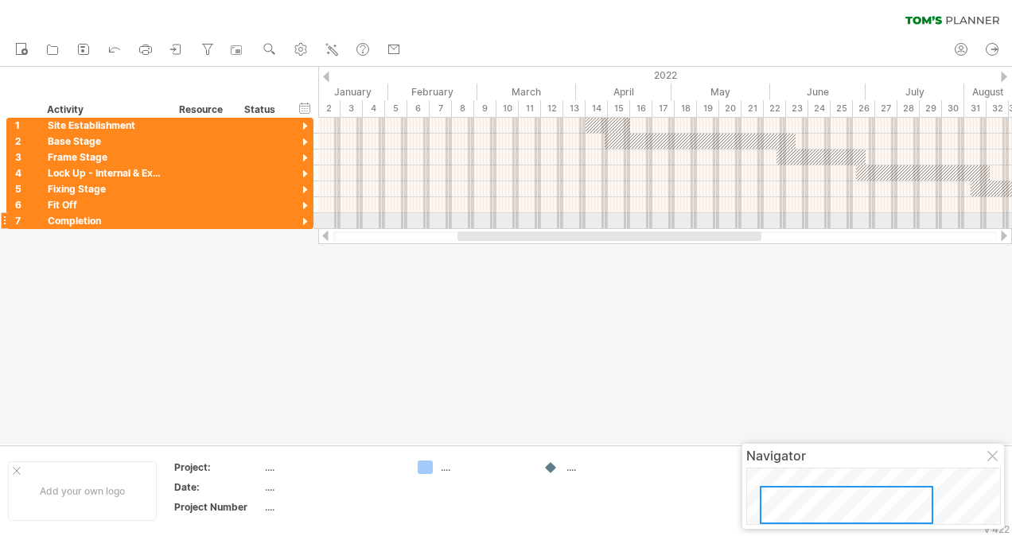
drag, startPoint x: 642, startPoint y: 236, endPoint x: 610, endPoint y: 228, distance: 33.6
click at [610, 228] on div "Trying to reach [DOMAIN_NAME] Connected again... 0% clear filter new 1" at bounding box center [506, 268] width 1012 height 536
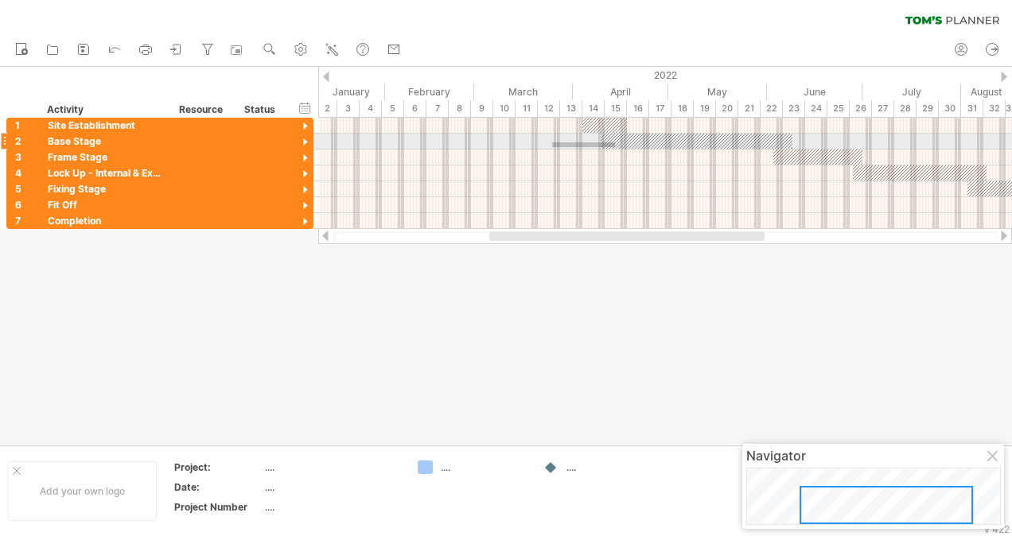
drag, startPoint x: 615, startPoint y: 142, endPoint x: 552, endPoint y: 147, distance: 63.1
click at [552, 147] on div at bounding box center [665, 173] width 694 height 111
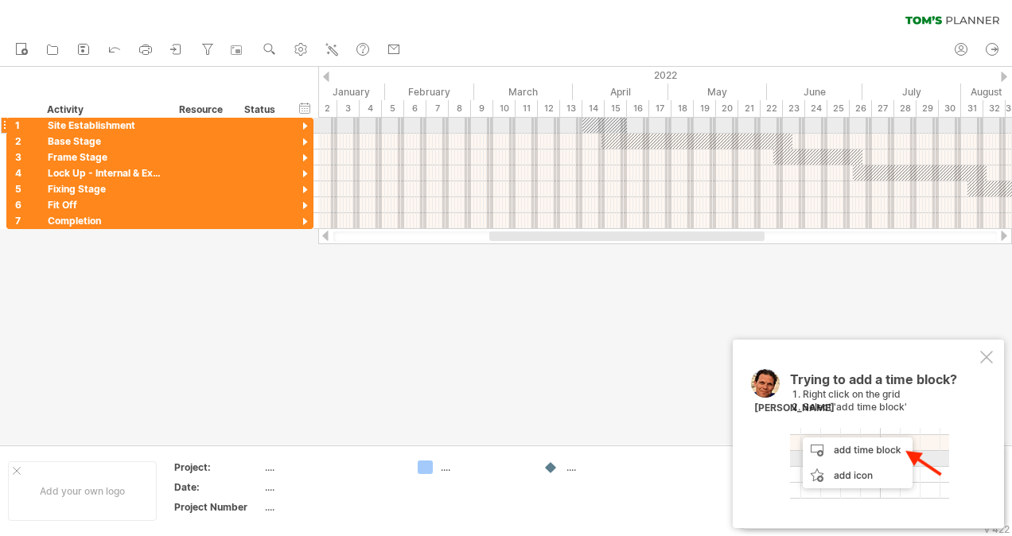
click at [431, 123] on div at bounding box center [665, 126] width 694 height 16
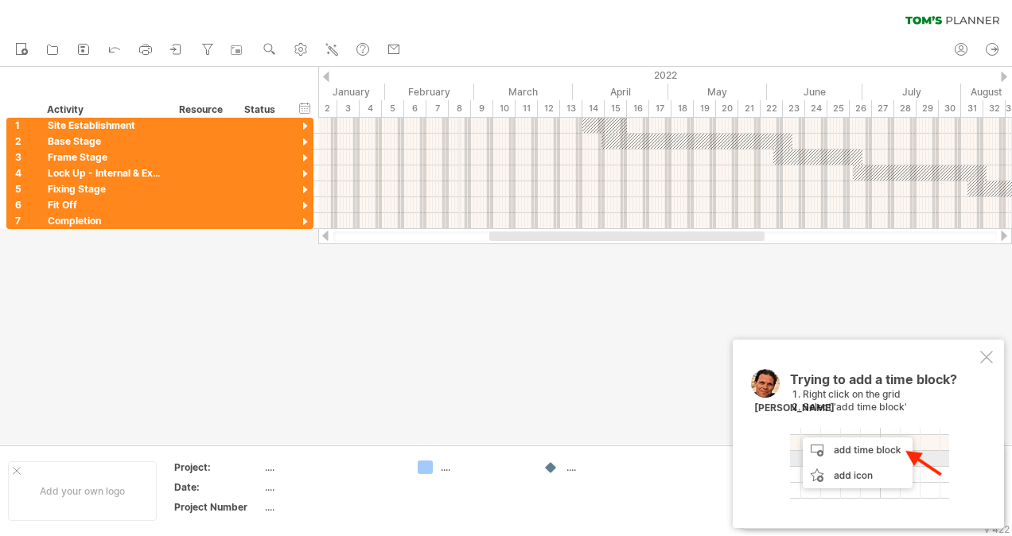
click at [460, 89] on div "February" at bounding box center [429, 92] width 89 height 17
click at [330, 47] on icon at bounding box center [333, 50] width 9 height 9
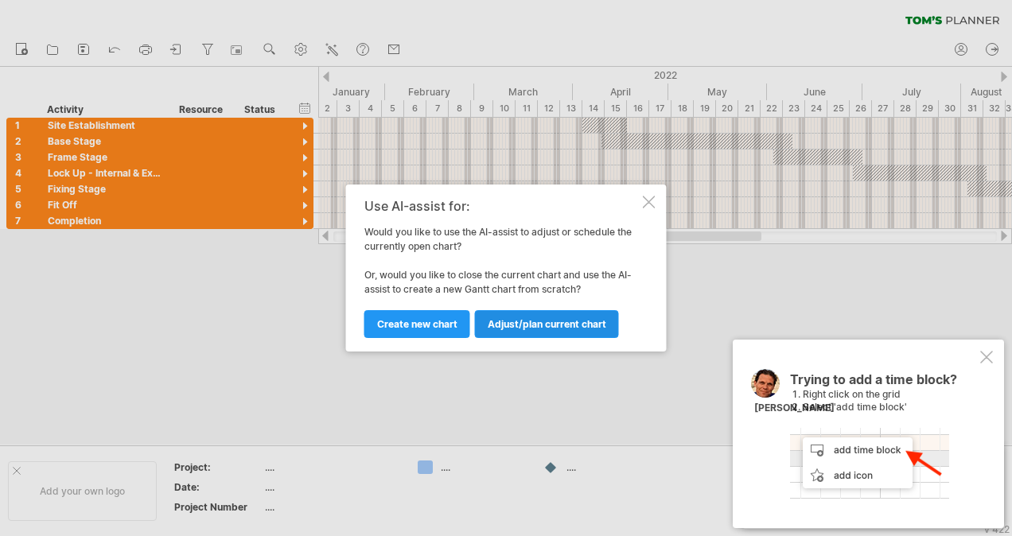
click at [573, 322] on span "Adjust/plan current chart" at bounding box center [547, 324] width 119 height 12
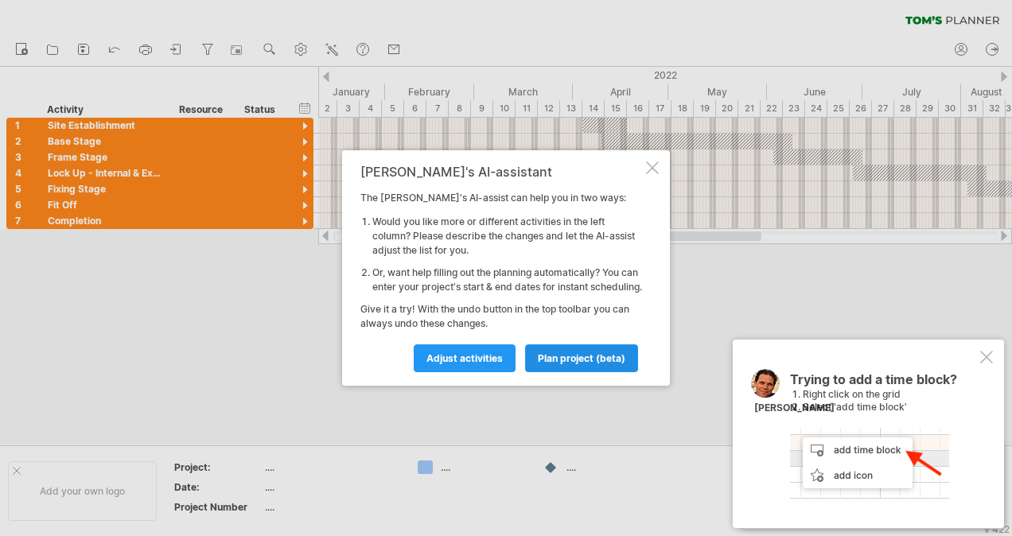
click at [595, 365] on span "plan project (beta)" at bounding box center [582, 359] width 88 height 12
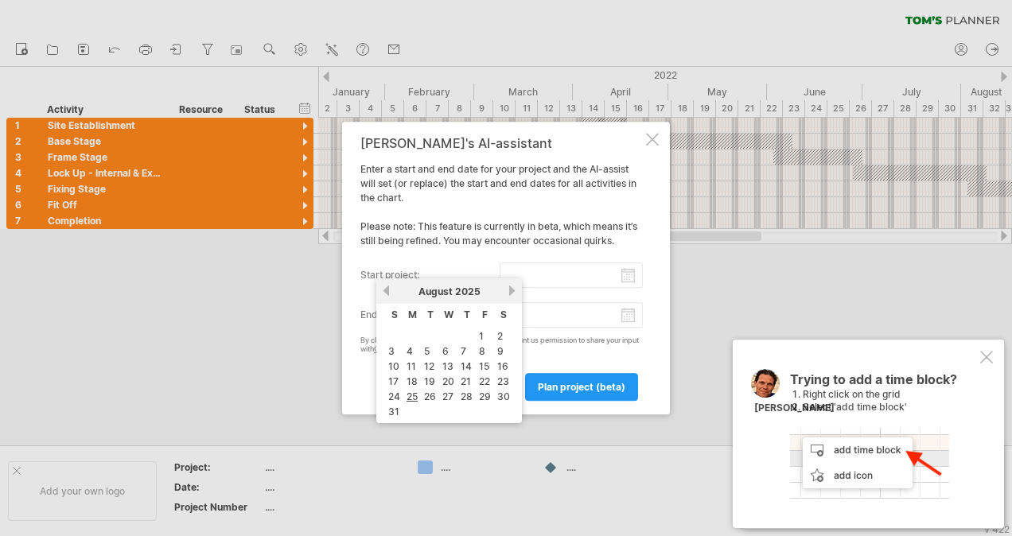
click at [591, 274] on input "start project:" at bounding box center [572, 275] width 144 height 25
click at [382, 290] on link "previous" at bounding box center [386, 291] width 12 height 12
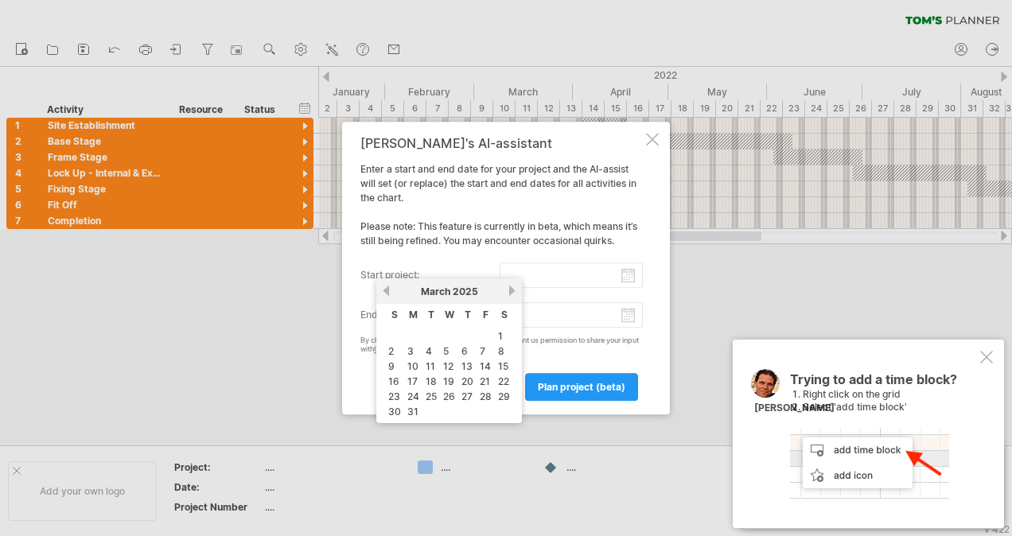
click at [382, 290] on link "previous" at bounding box center [386, 291] width 12 height 12
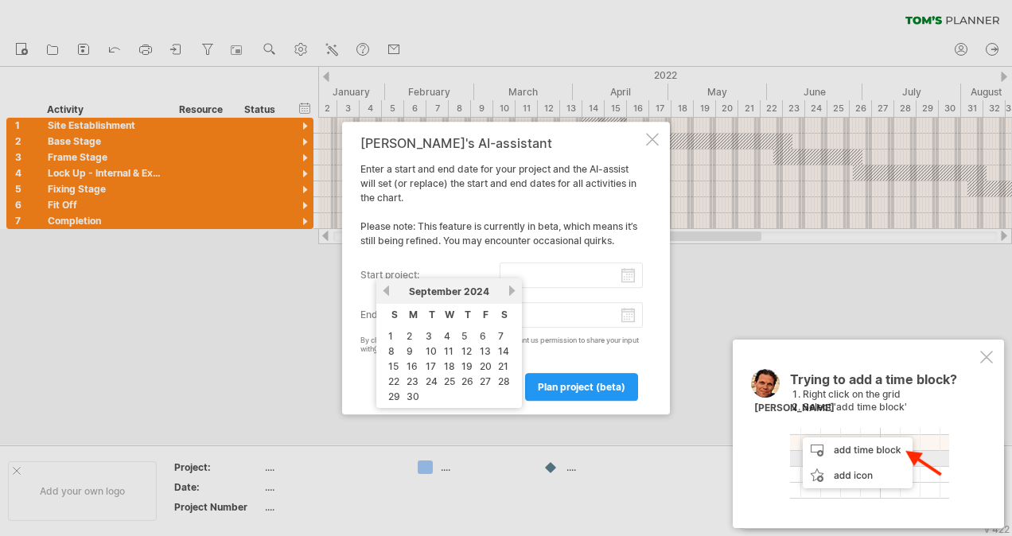
click at [382, 290] on link "previous" at bounding box center [386, 291] width 12 height 12
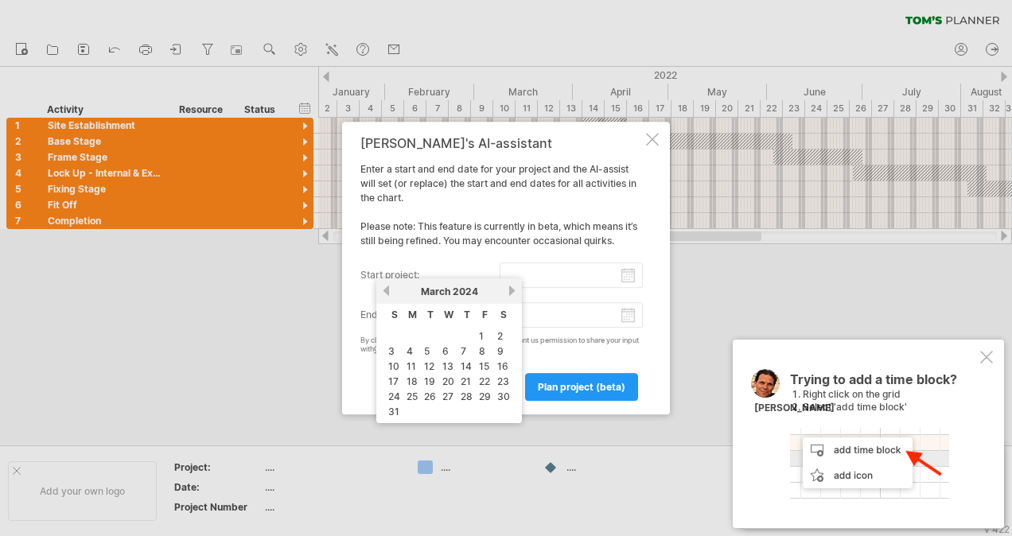
click at [382, 290] on link "previous" at bounding box center [386, 291] width 12 height 12
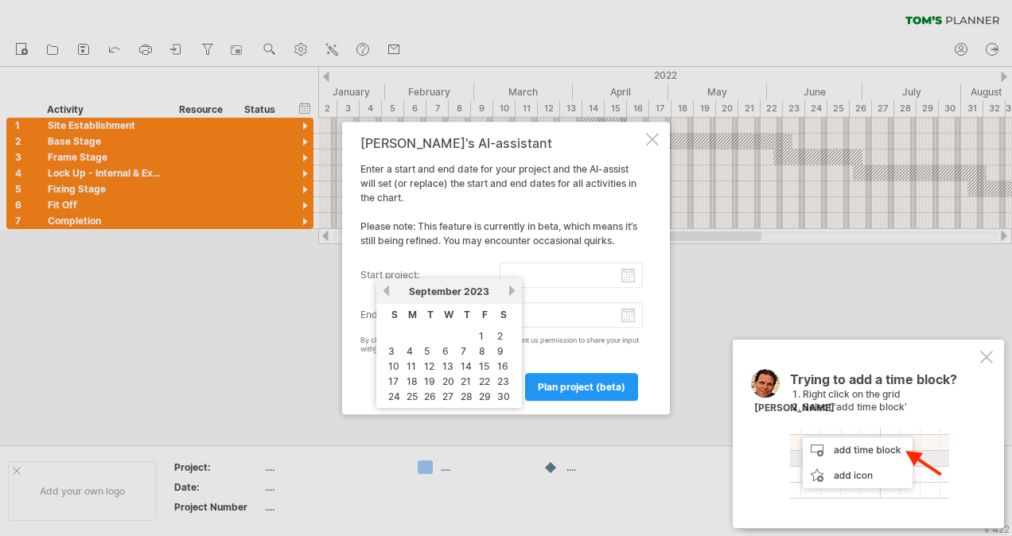
click at [382, 290] on link "previous" at bounding box center [386, 291] width 12 height 12
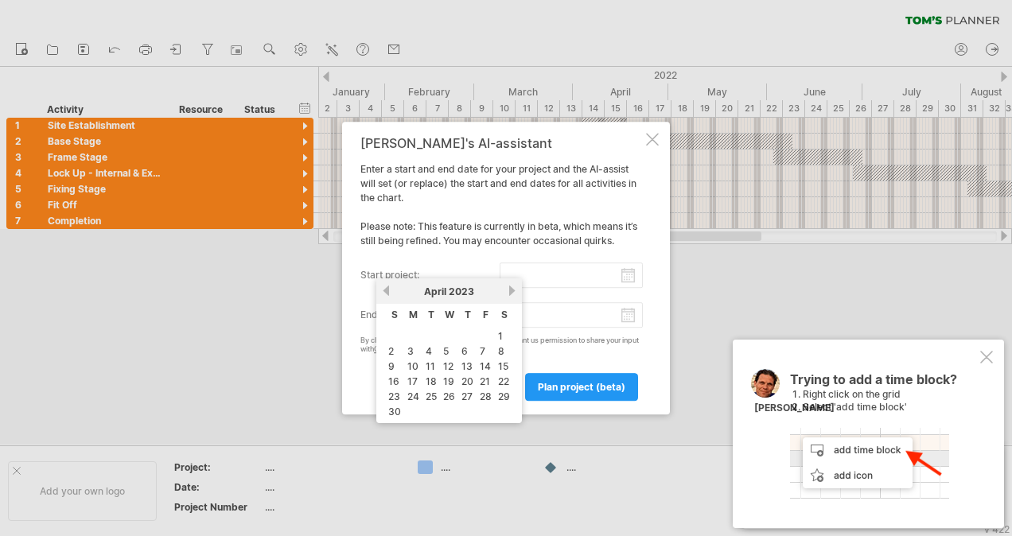
click at [382, 290] on link "previous" at bounding box center [386, 291] width 12 height 12
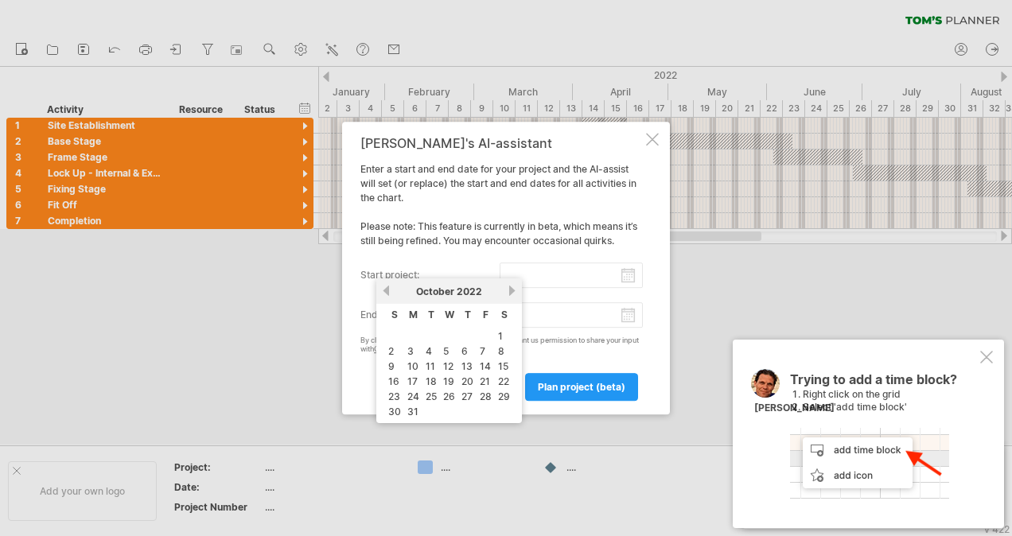
click at [382, 290] on link "previous" at bounding box center [386, 291] width 12 height 12
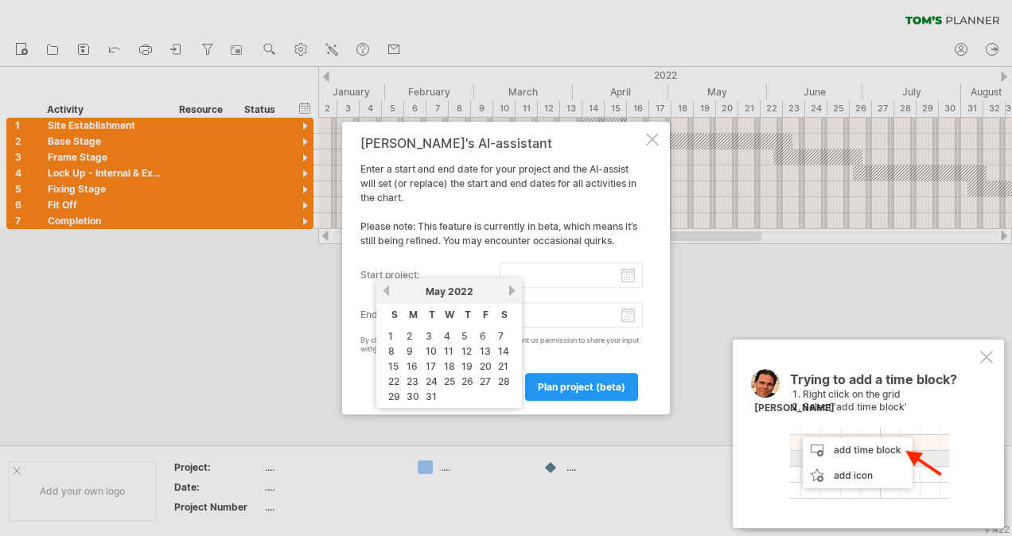
click at [382, 290] on link "previous" at bounding box center [386, 291] width 12 height 12
click at [416, 367] on link "14" at bounding box center [412, 366] width 14 height 15
type input "********"
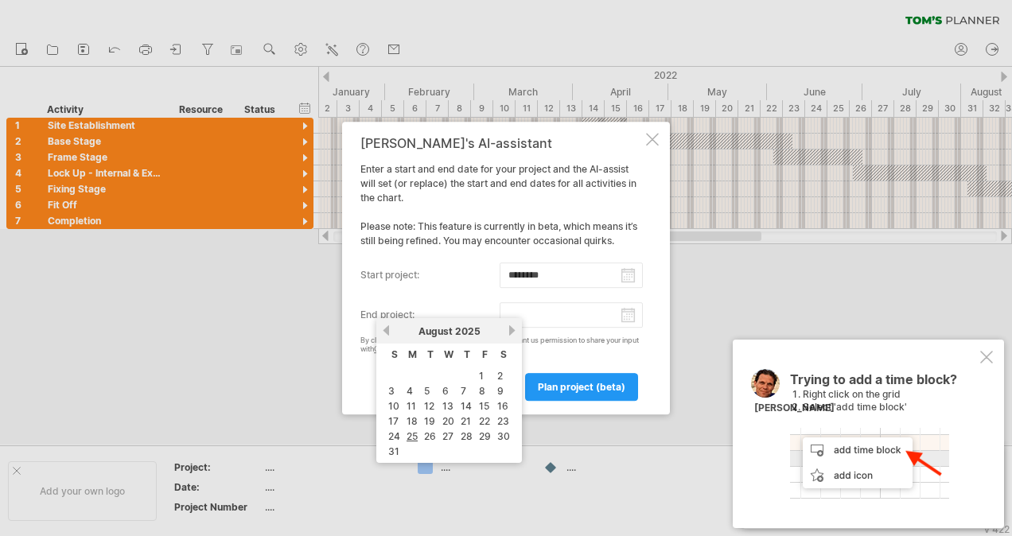
click at [526, 314] on input "end project:" at bounding box center [572, 314] width 144 height 25
click at [388, 332] on link "previous" at bounding box center [386, 331] width 12 height 12
click at [389, 332] on link "previous" at bounding box center [386, 331] width 12 height 12
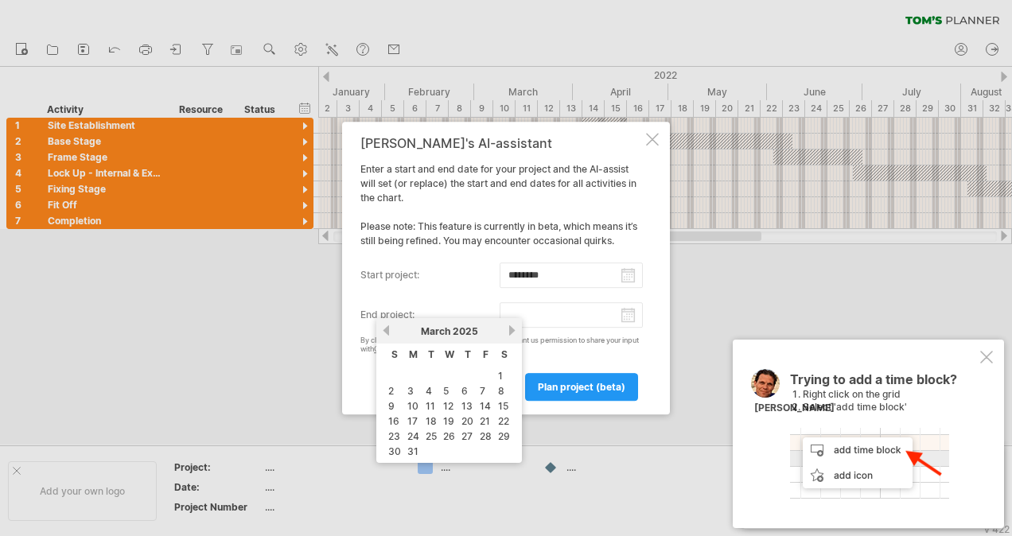
click at [389, 332] on link "previous" at bounding box center [386, 331] width 12 height 12
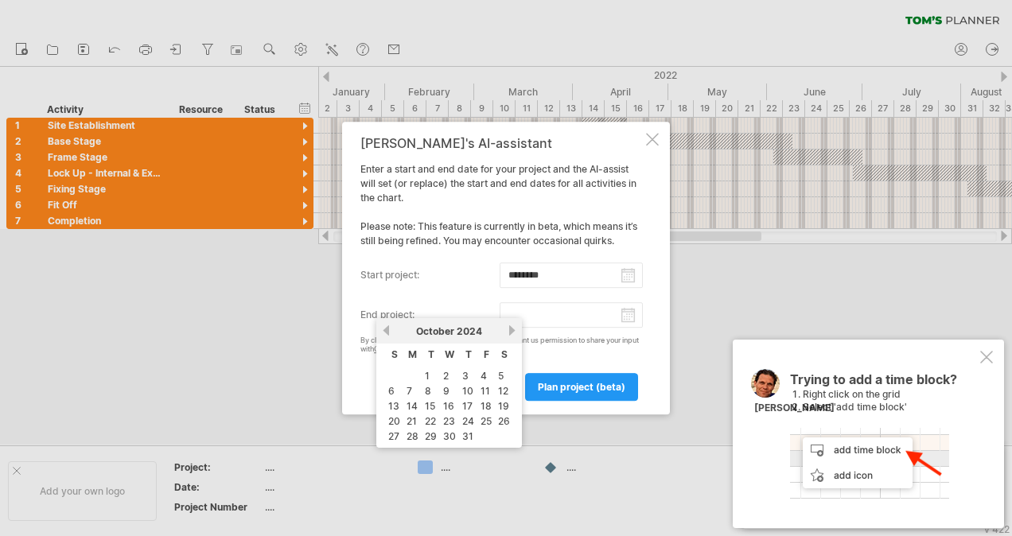
click at [389, 332] on link "previous" at bounding box center [386, 331] width 12 height 12
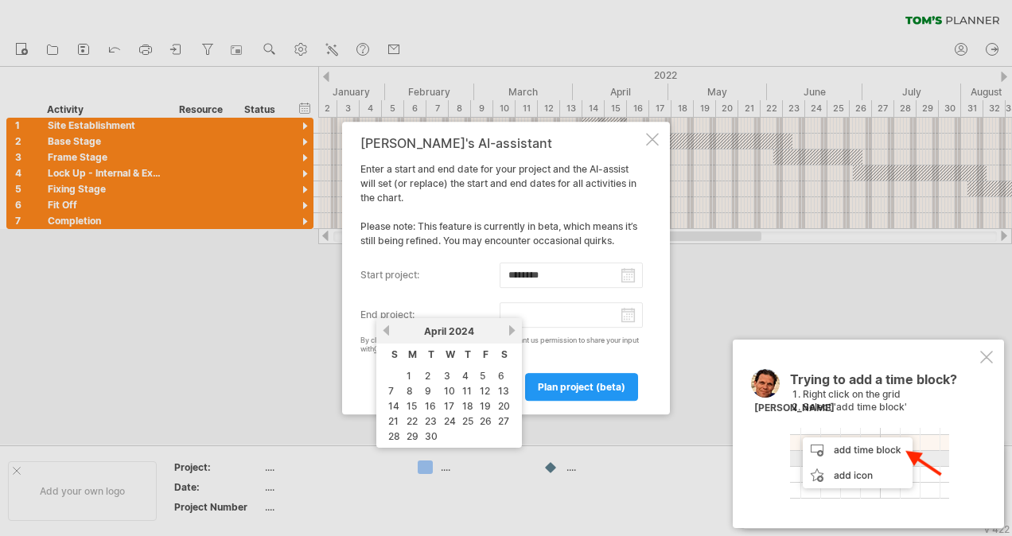
click at [389, 332] on link "previous" at bounding box center [386, 331] width 12 height 12
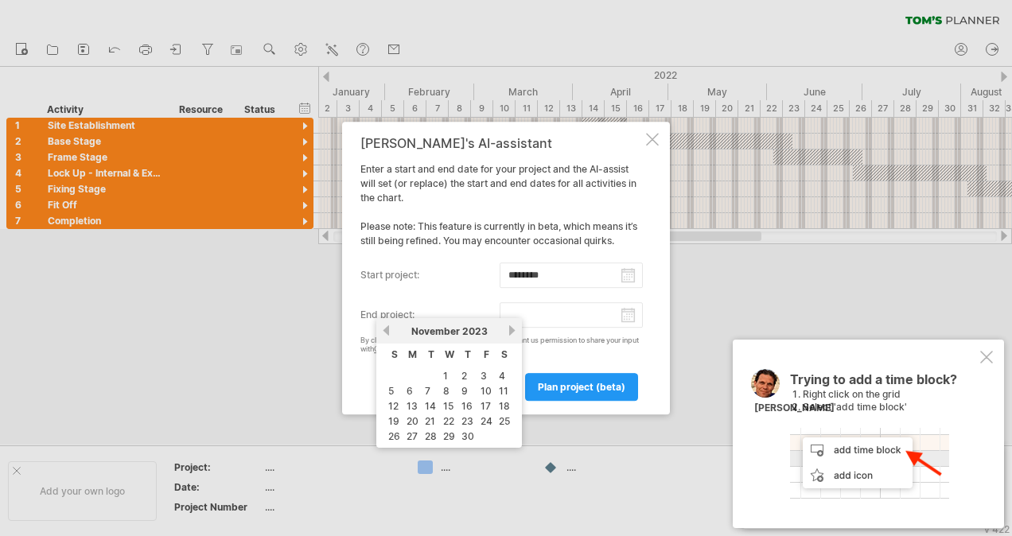
click at [389, 332] on link "previous" at bounding box center [386, 331] width 12 height 12
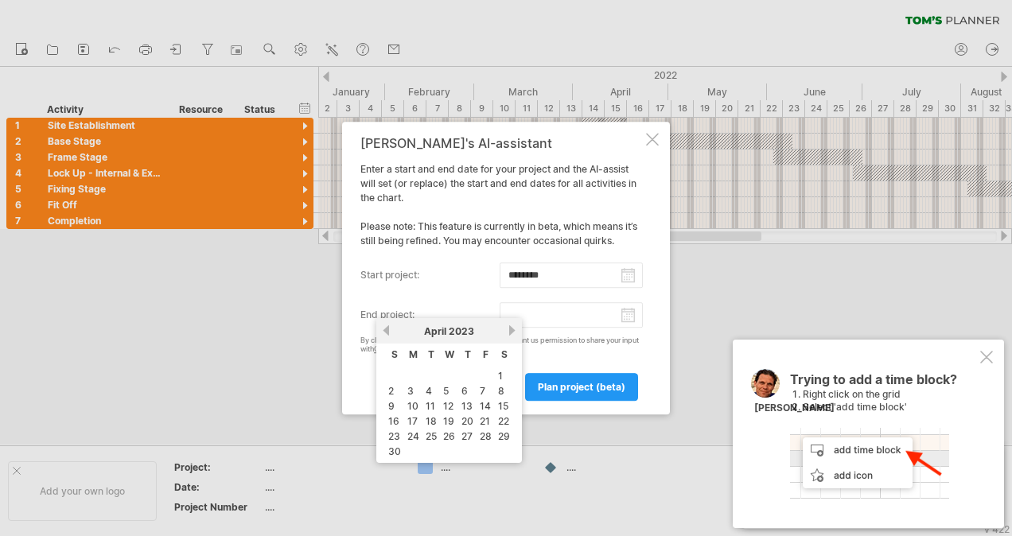
click at [389, 332] on link "previous" at bounding box center [386, 331] width 12 height 12
click at [390, 331] on link "previous" at bounding box center [386, 331] width 12 height 12
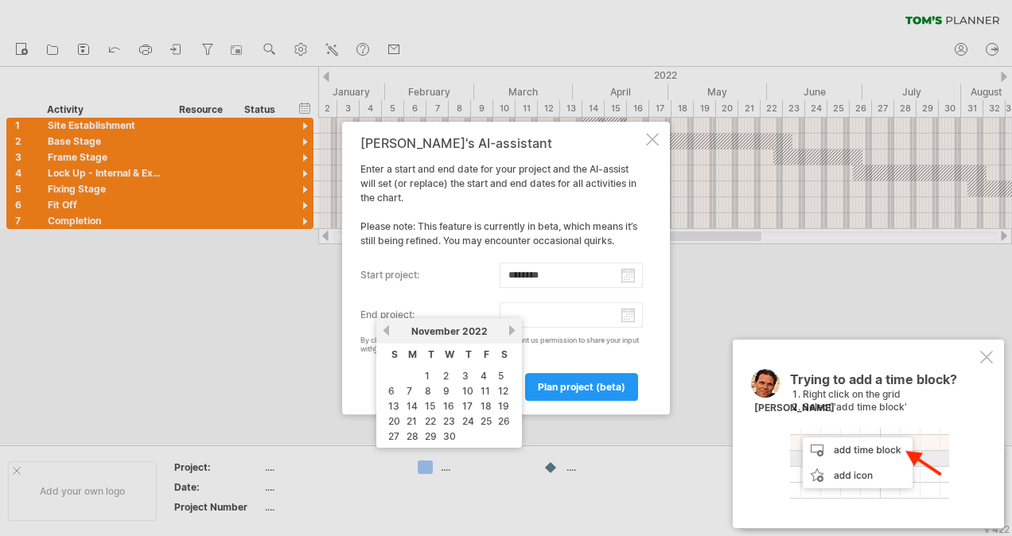
click at [390, 331] on link "previous" at bounding box center [386, 331] width 12 height 12
click at [391, 331] on link "previous" at bounding box center [386, 331] width 12 height 12
click at [451, 431] on link "31" at bounding box center [450, 436] width 14 height 15
type input "********"
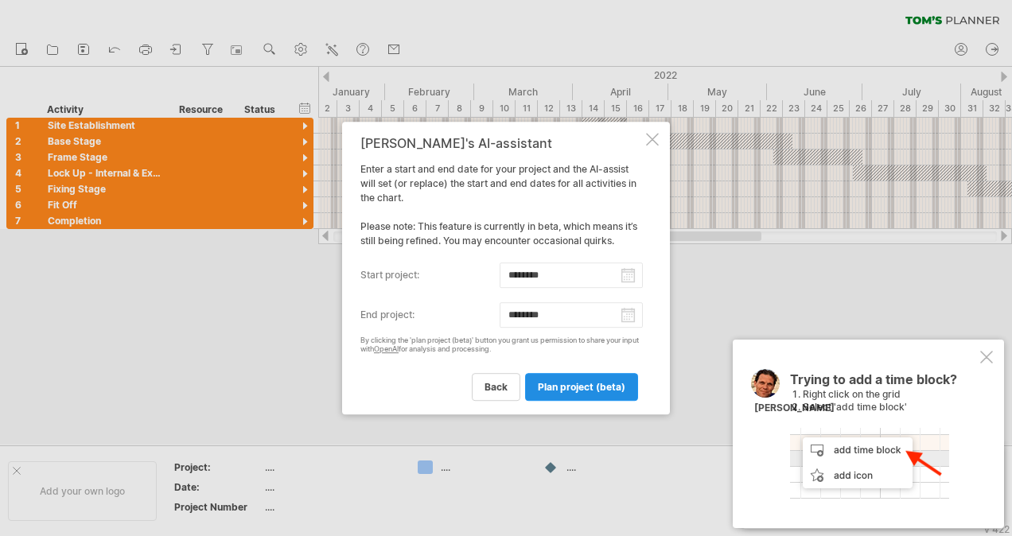
click at [599, 388] on span "plan project (beta)" at bounding box center [582, 387] width 88 height 12
